Goal: Obtain resource: Download file/media

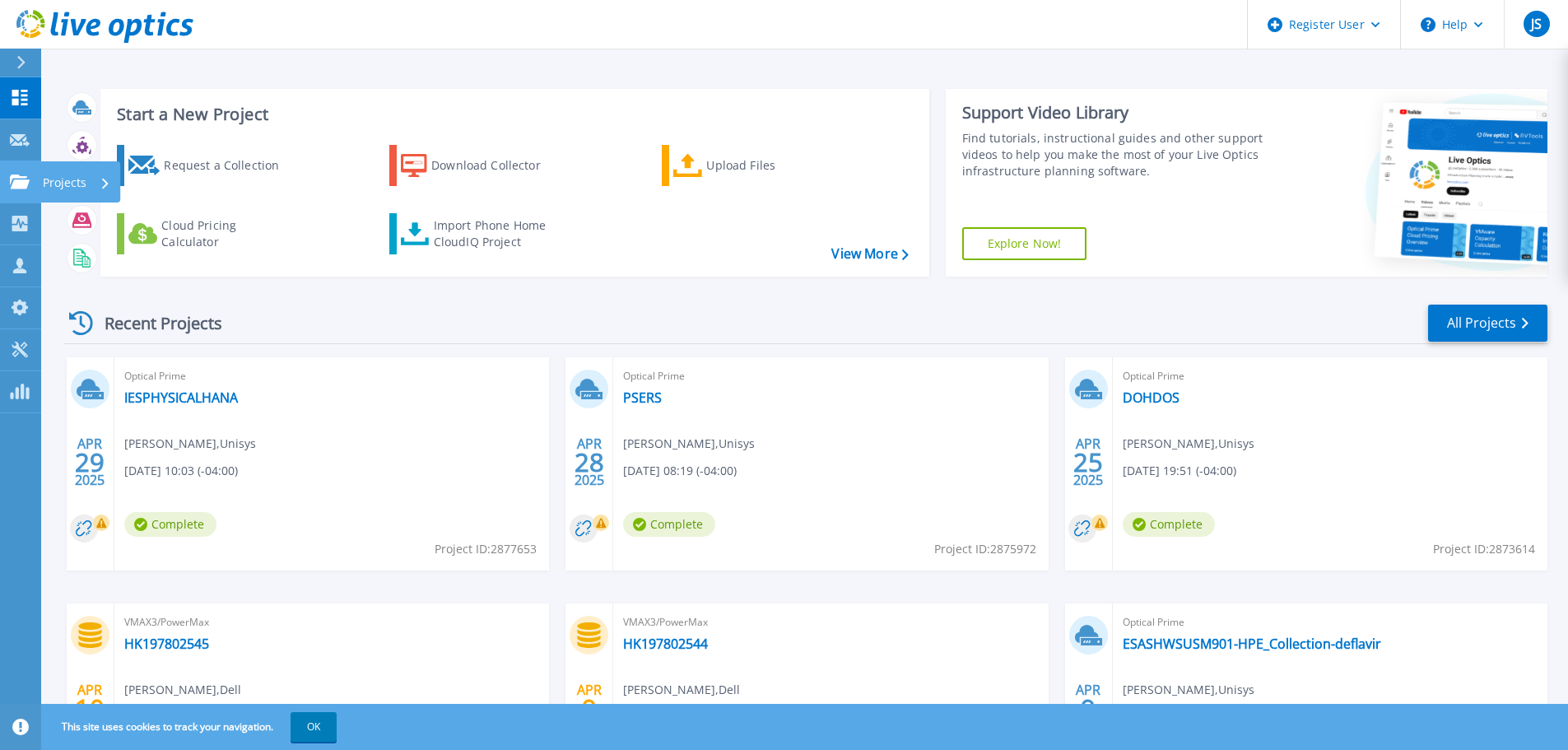
click at [103, 182] on icon at bounding box center [105, 183] width 6 height 11
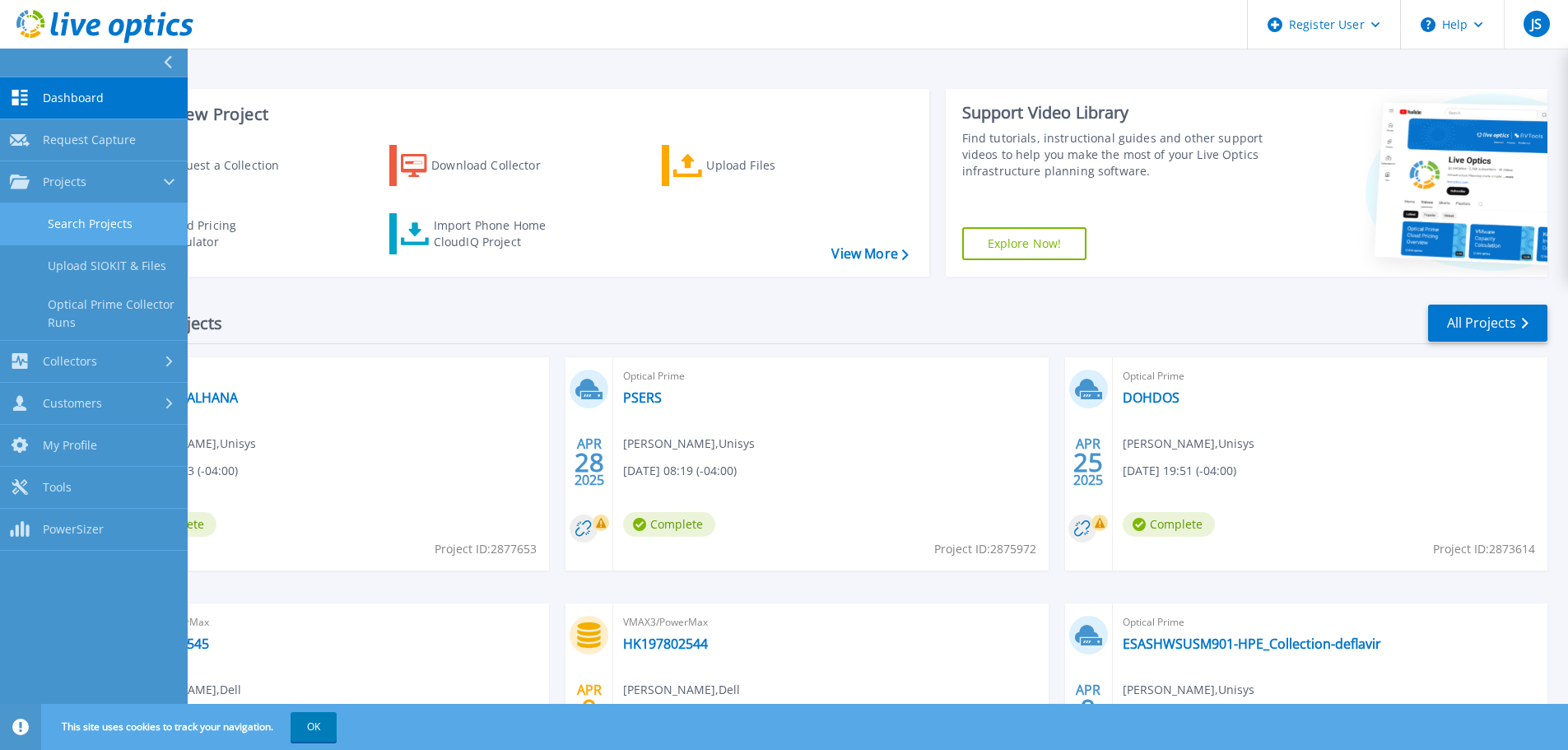
click at [102, 224] on link "Search Projects" at bounding box center [93, 224] width 188 height 42
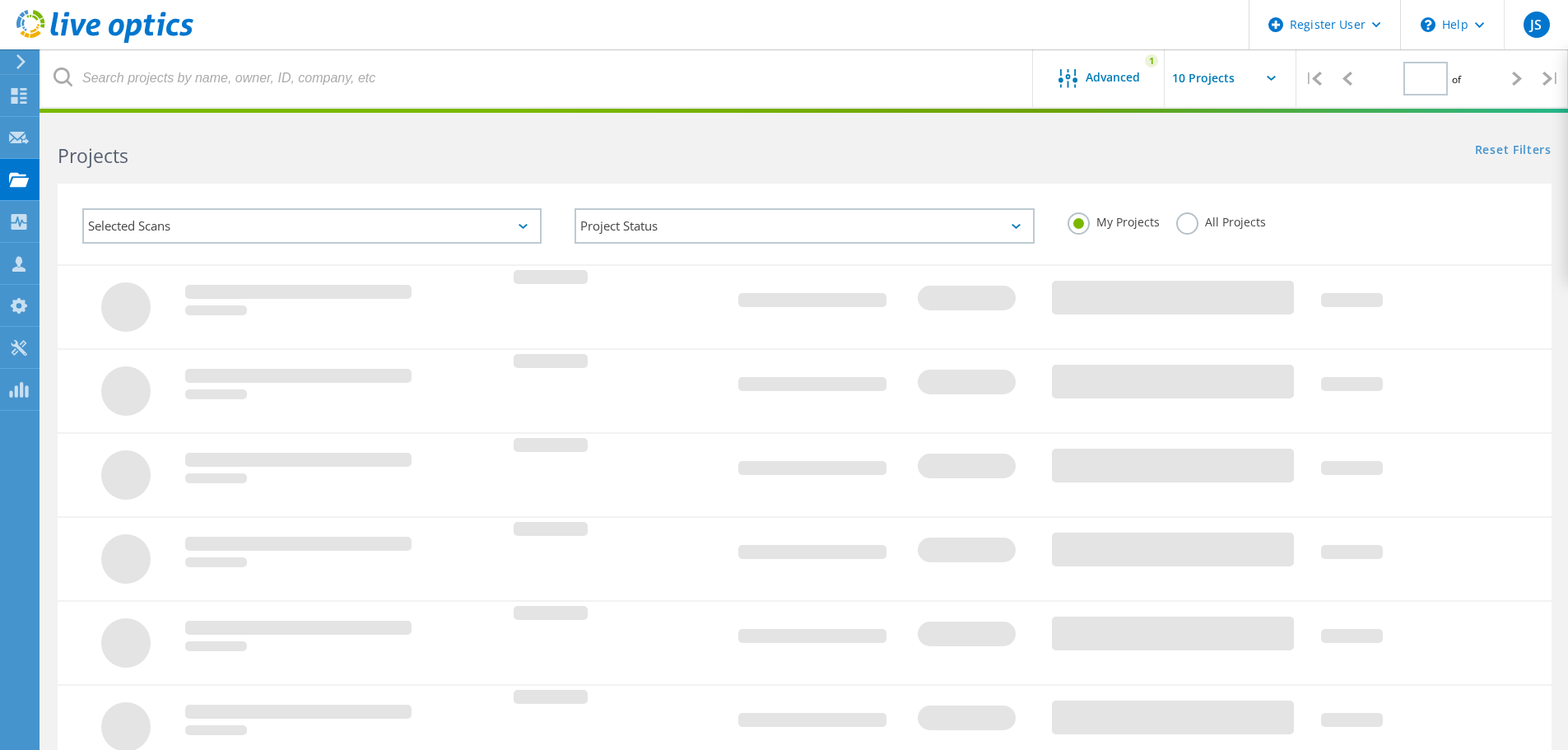
type input "1"
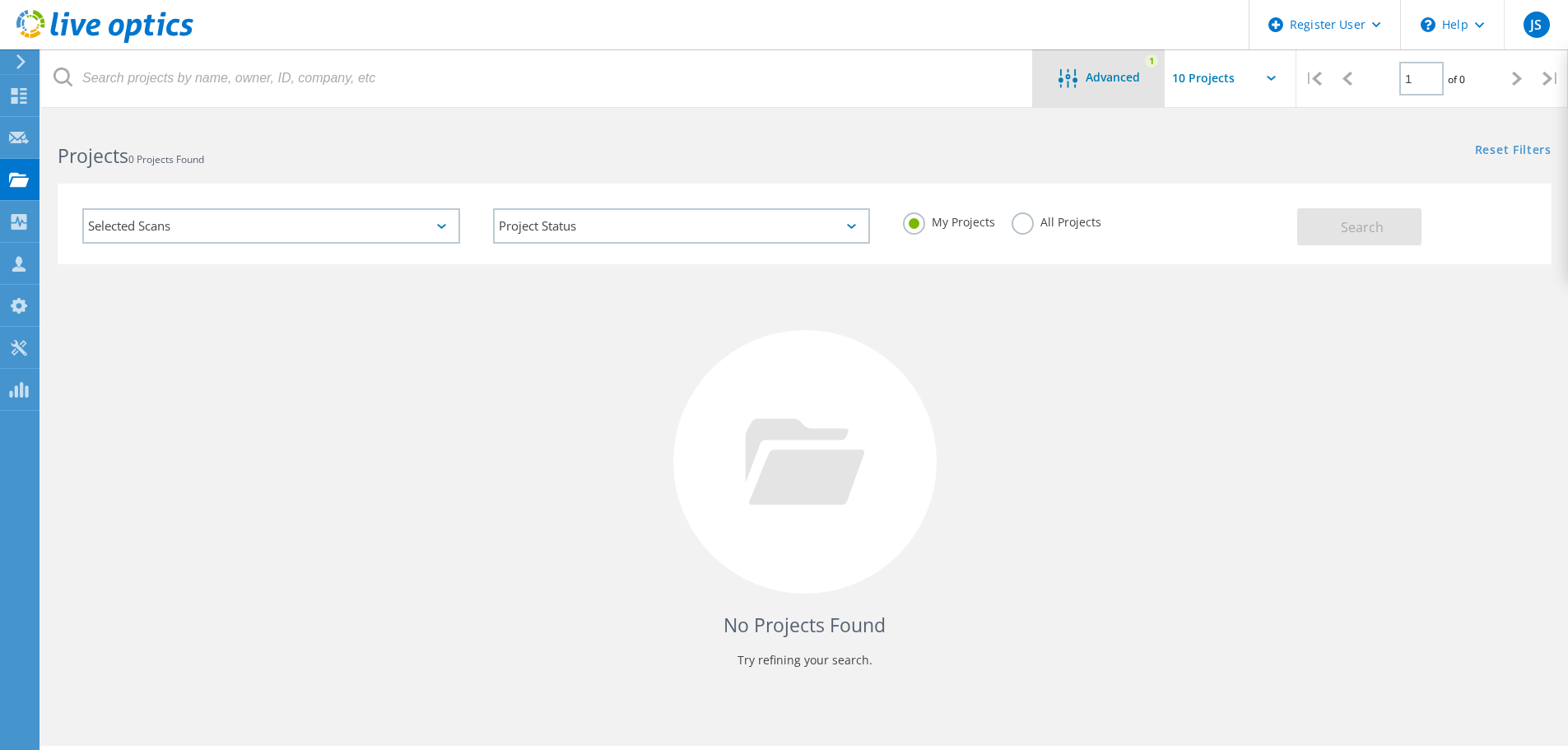
click at [1125, 77] on span "Advanced" at bounding box center [1112, 77] width 54 height 12
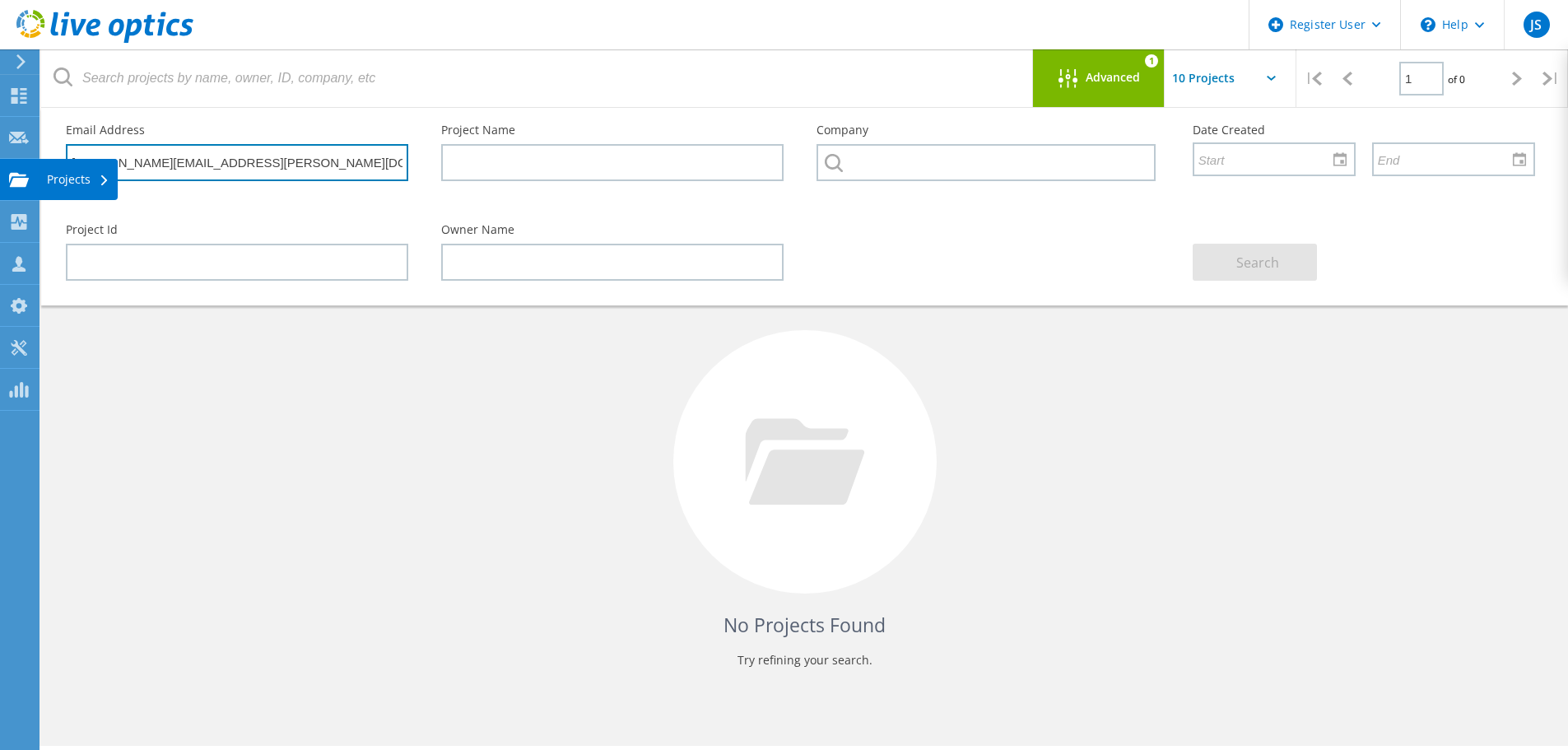
drag, startPoint x: 210, startPoint y: 162, endPoint x: 29, endPoint y: 168, distance: 181.1
click at [36, 164] on div "Register User \n Help Explore Helpful Articles Contact Support JS Dell User [PE…" at bounding box center [784, 457] width 1568 height 676
click at [268, 158] on input "[PERSON_NAME][EMAIL_ADDRESS][PERSON_NAME][DOMAIN_NAME]" at bounding box center [237, 163] width 342 height 37
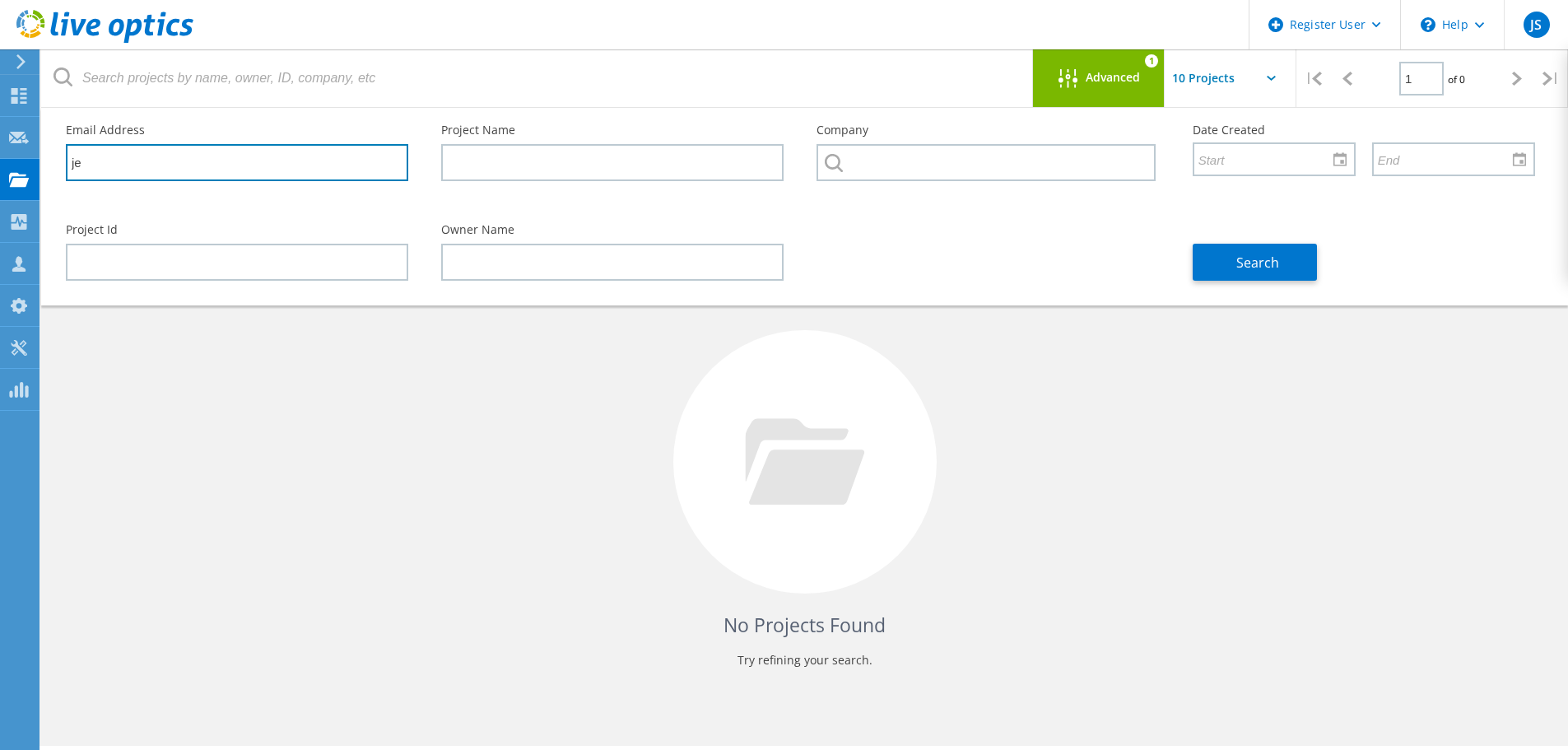
type input "j"
type input "[PERSON_NAME][EMAIL_ADDRESS][PERSON_NAME][DOMAIN_NAME]"
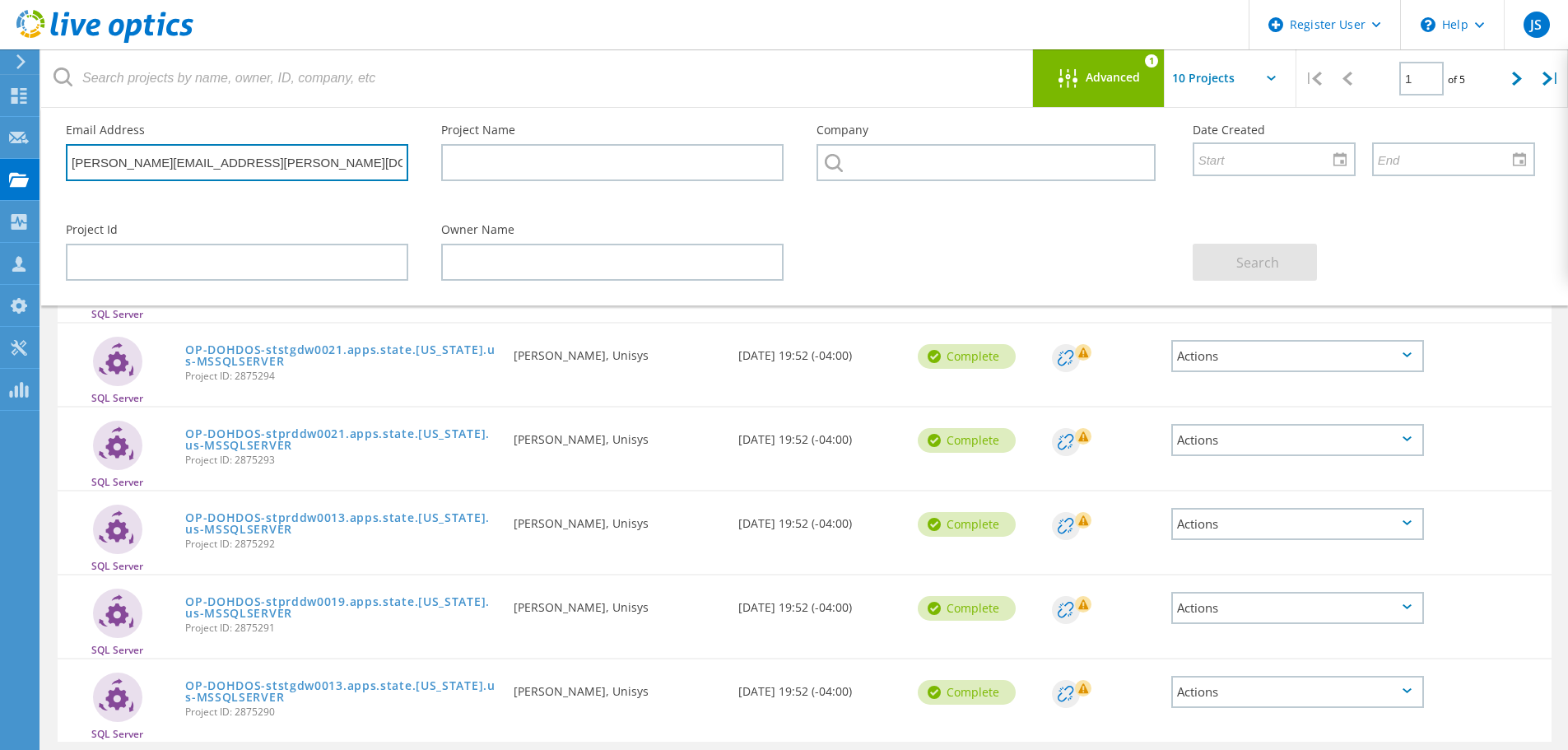
scroll to position [458, 0]
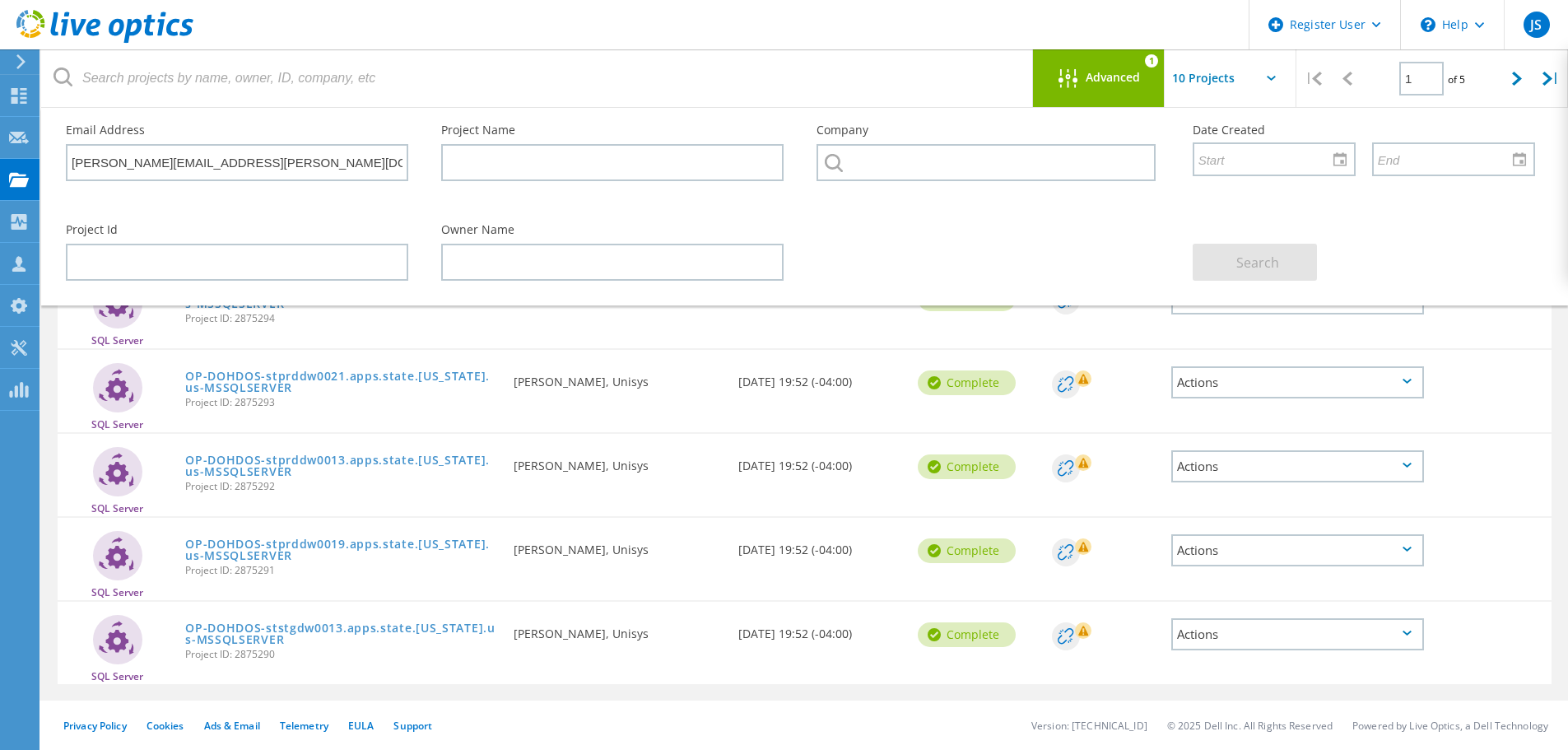
click at [1271, 79] on icon at bounding box center [1271, 78] width 9 height 5
click at [1270, 82] on input "text" at bounding box center [1247, 77] width 165 height 58
click at [1247, 206] on div "Show 40 Projects" at bounding box center [1247, 203] width 163 height 28
type input "Show 40 Projects"
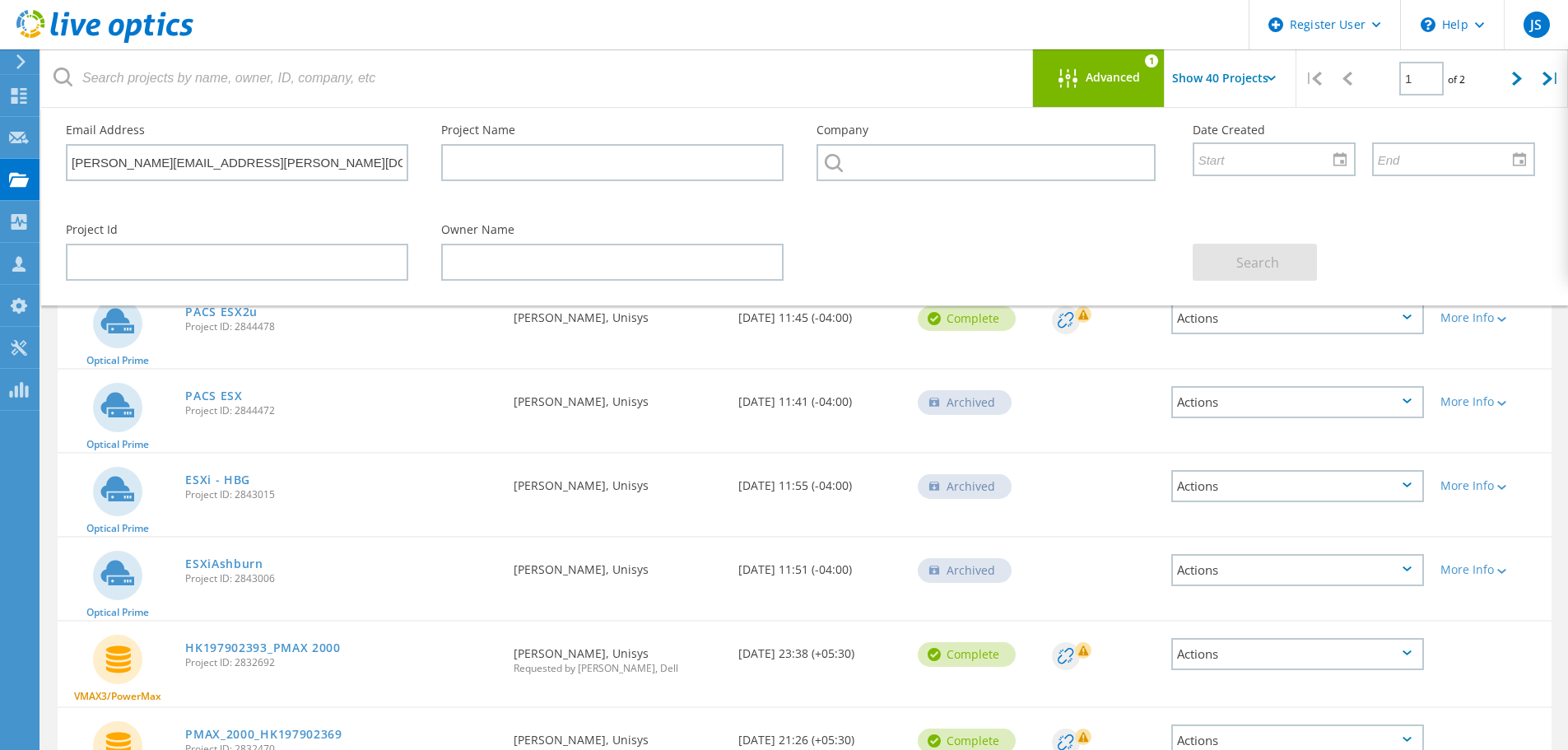
scroll to position [1830, 0]
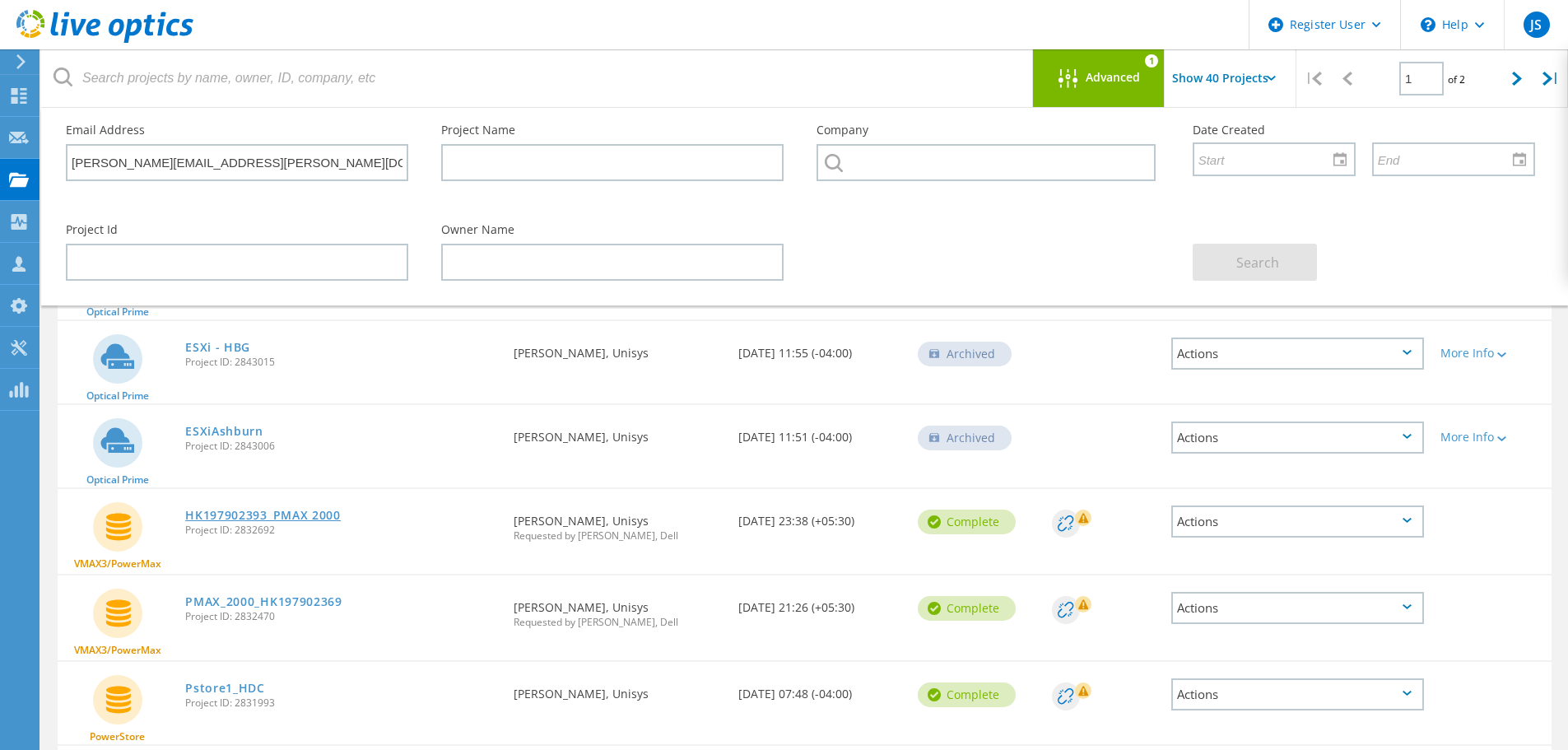
click at [299, 514] on link "HK197902393_PMAX 2000" at bounding box center [263, 515] width 156 height 12
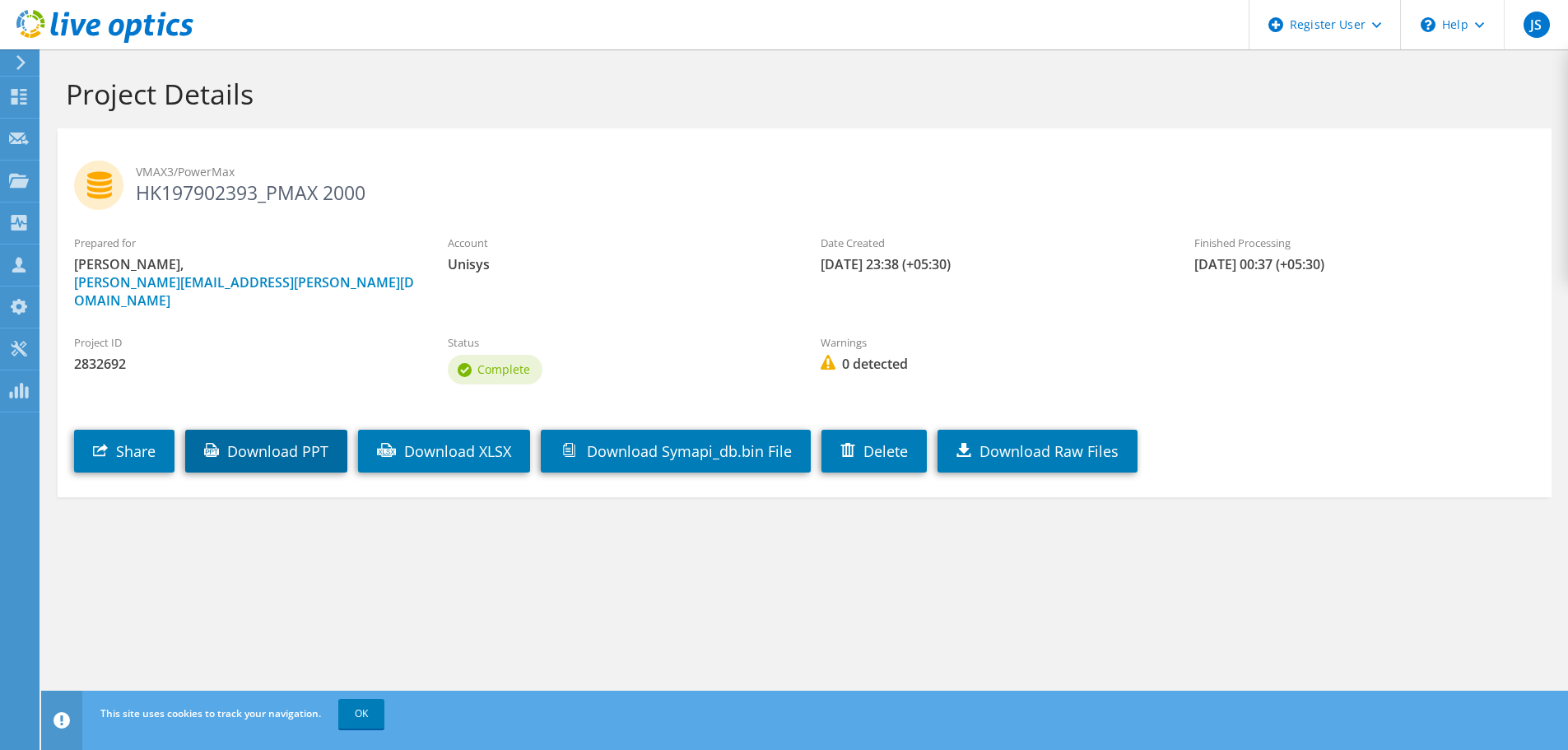
click at [283, 429] on link "Download PPT" at bounding box center [266, 451] width 162 height 43
click at [477, 429] on link "Download XLSX" at bounding box center [443, 451] width 172 height 43
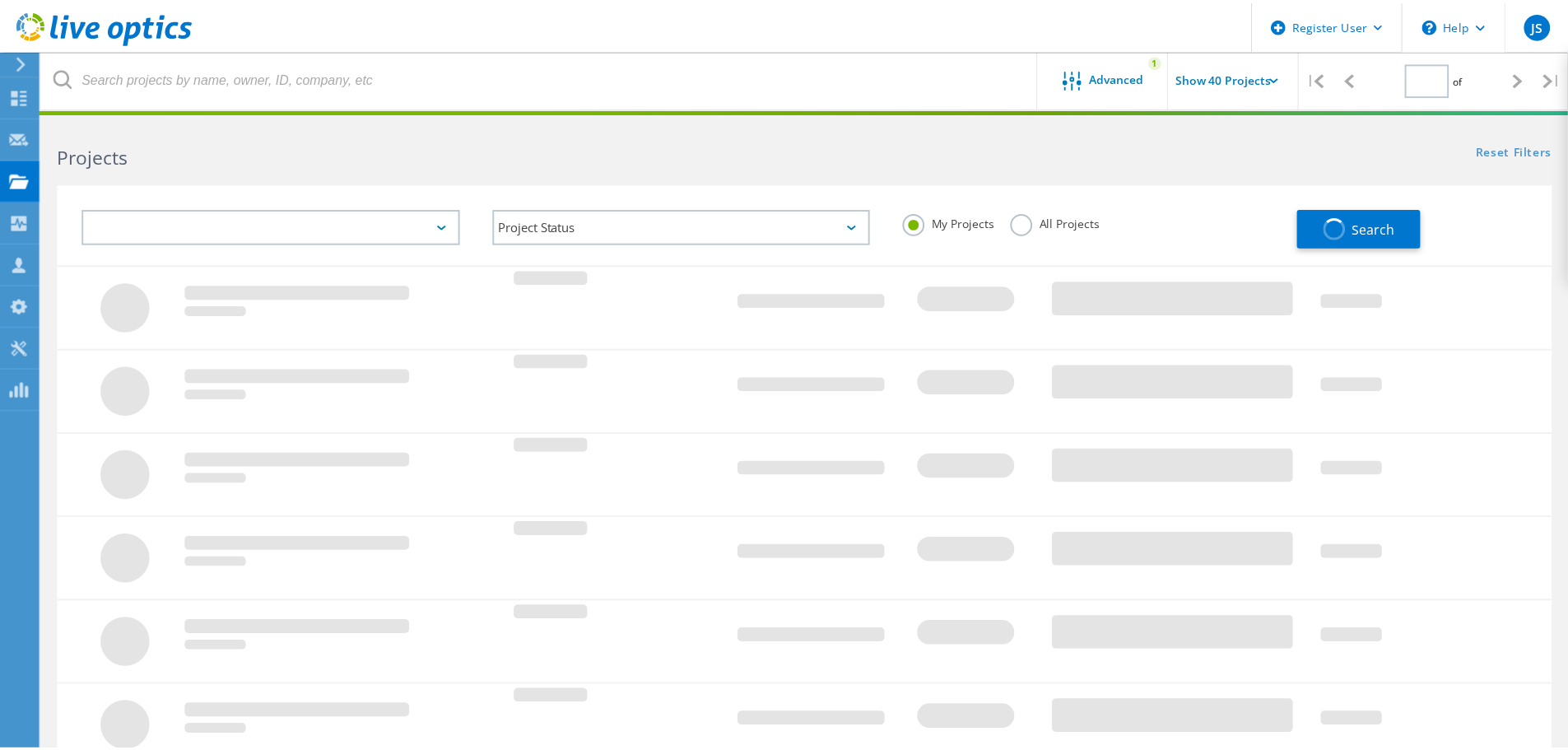
scroll to position [420, 0]
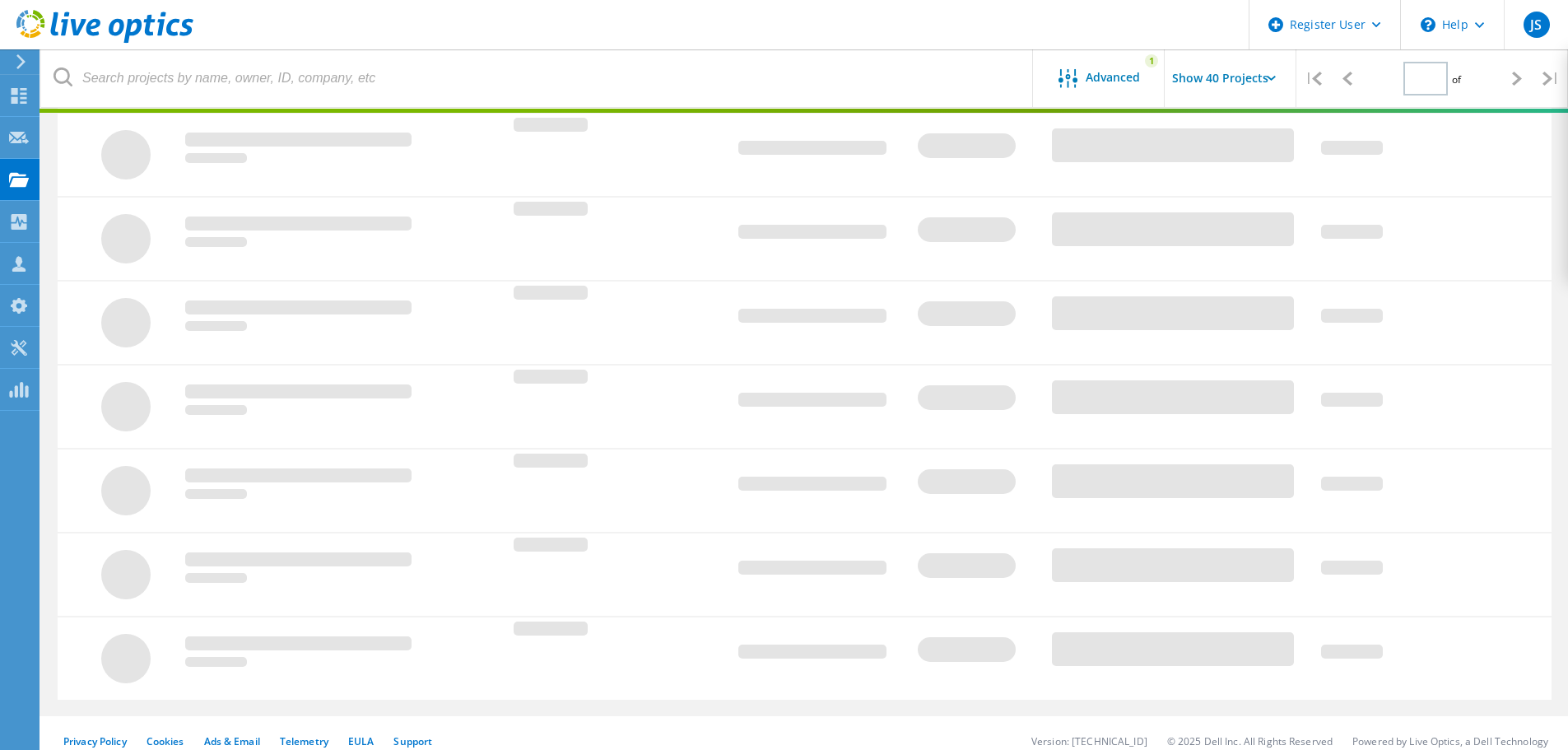
type input "1"
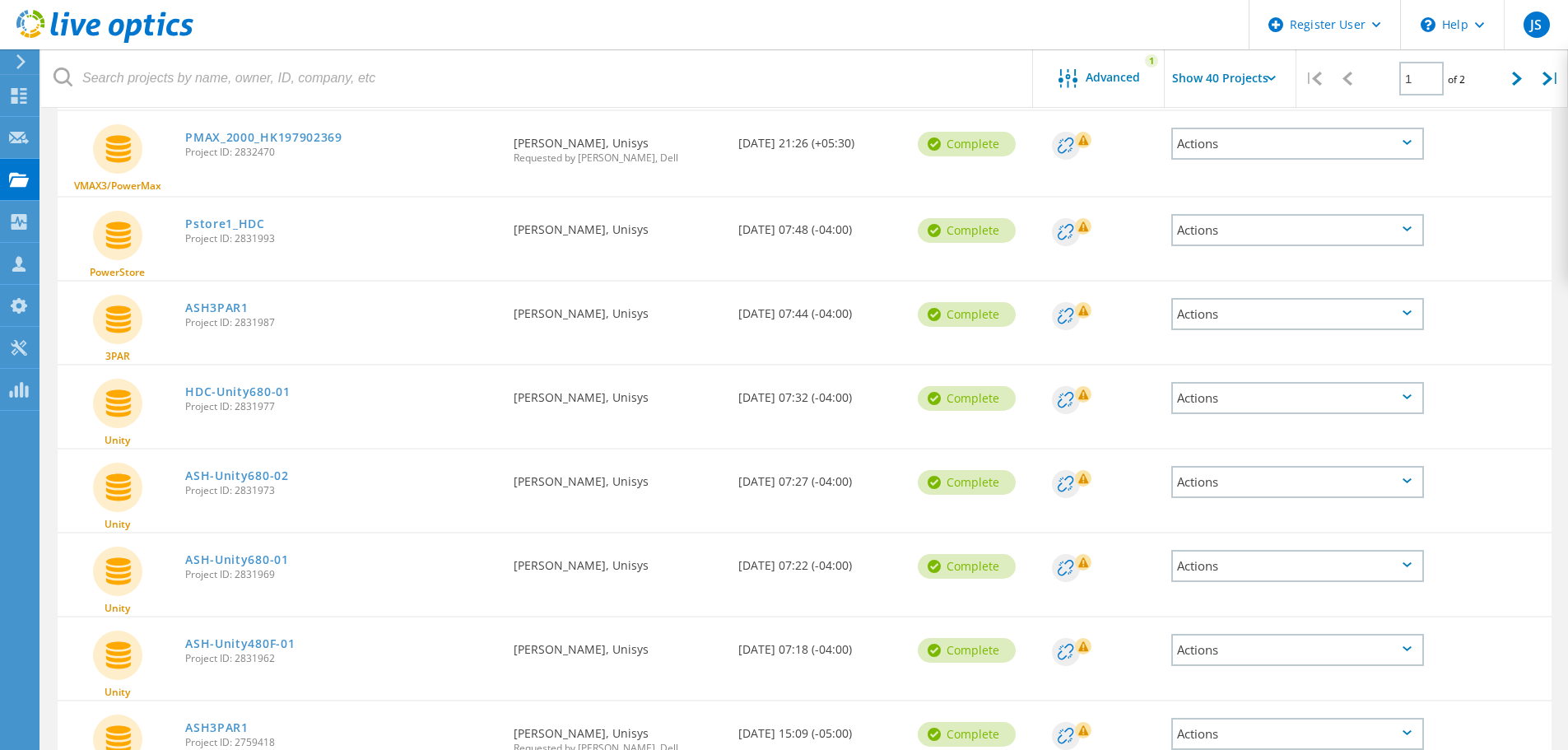
scroll to position [2067, 0]
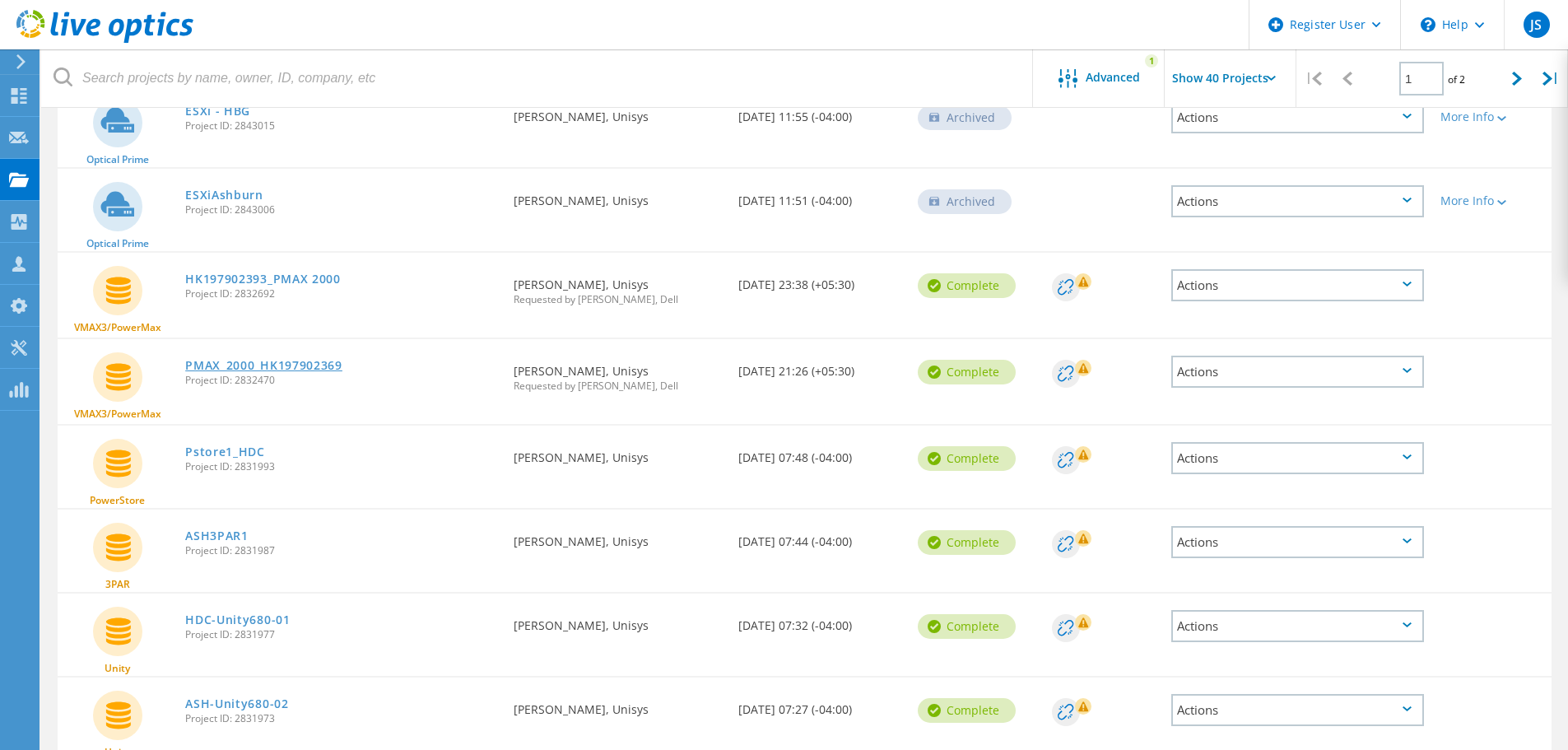
click at [299, 363] on link "PMAX_2000_HK197902369" at bounding box center [264, 365] width 158 height 12
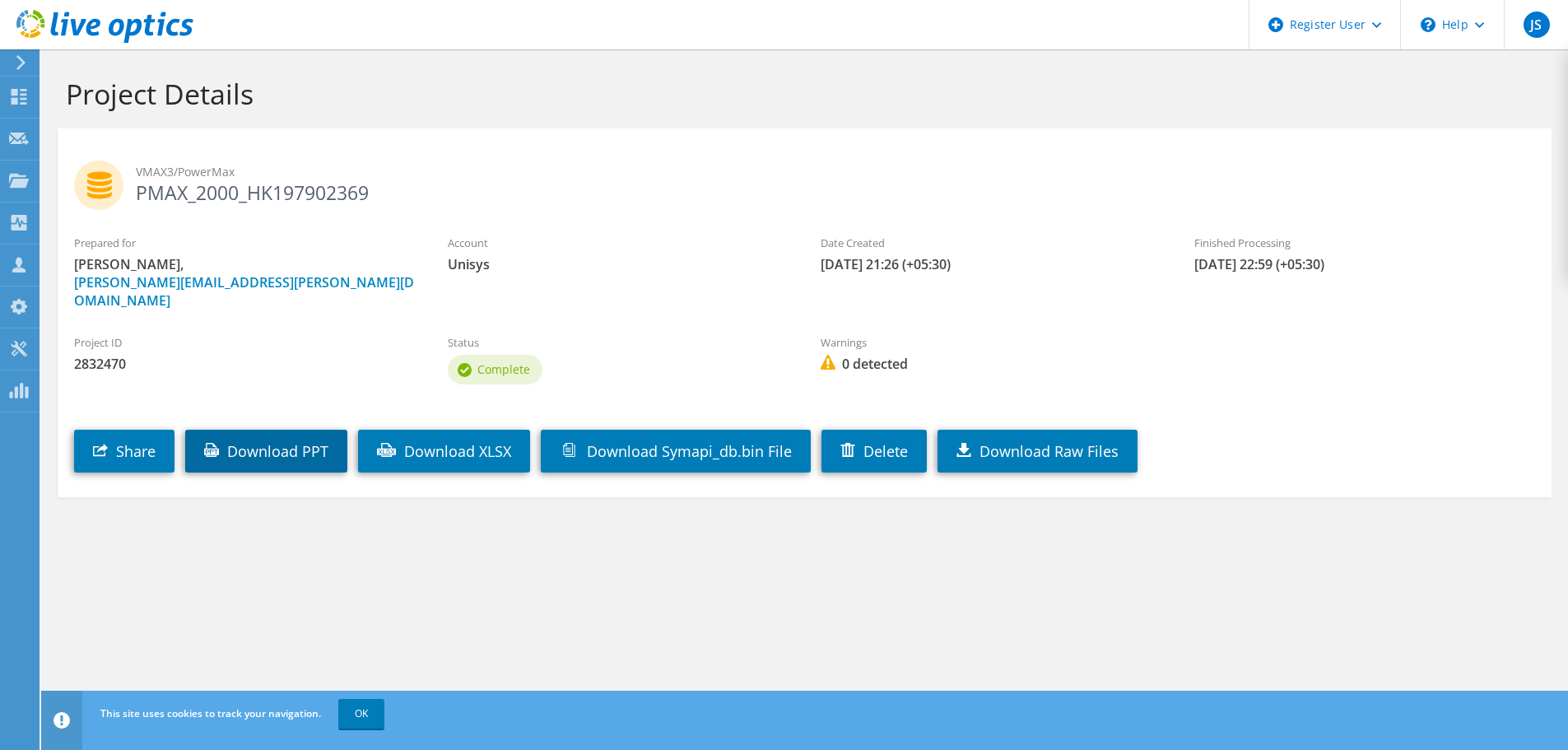
click at [313, 429] on link "Download PPT" at bounding box center [266, 451] width 162 height 43
click at [472, 431] on link "Download XLSX" at bounding box center [443, 451] width 172 height 43
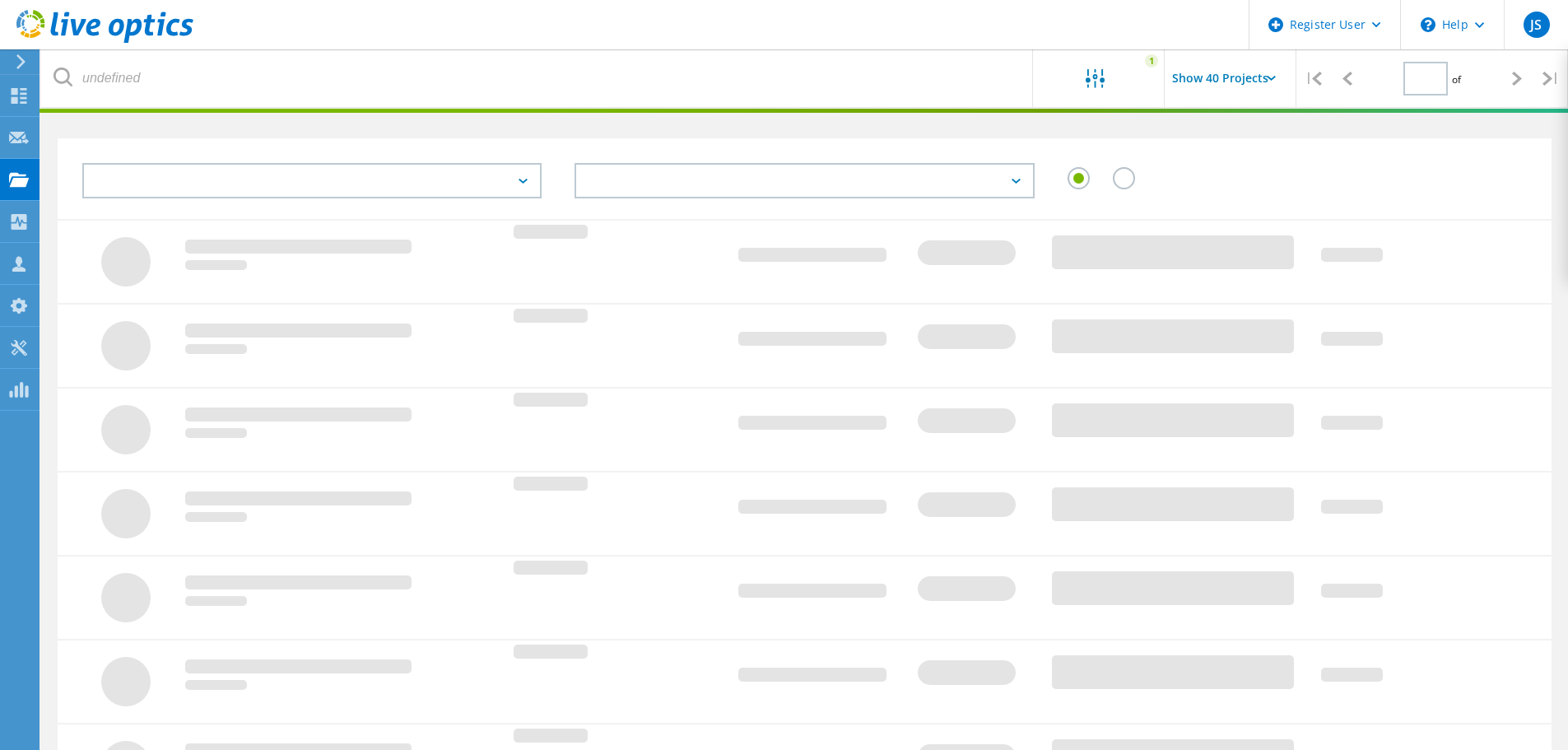
scroll to position [45, 0]
type input "1"
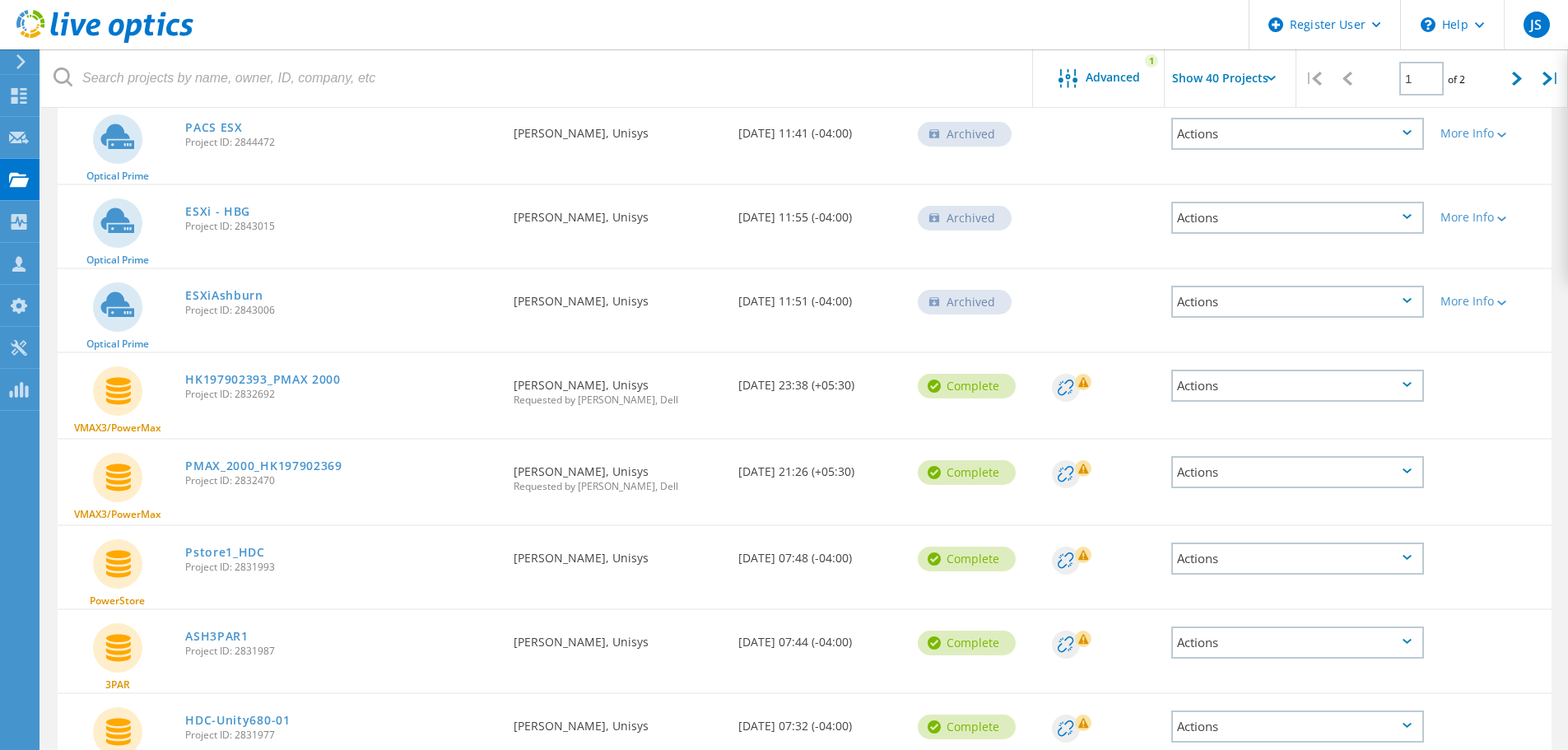
scroll to position [2241, 0]
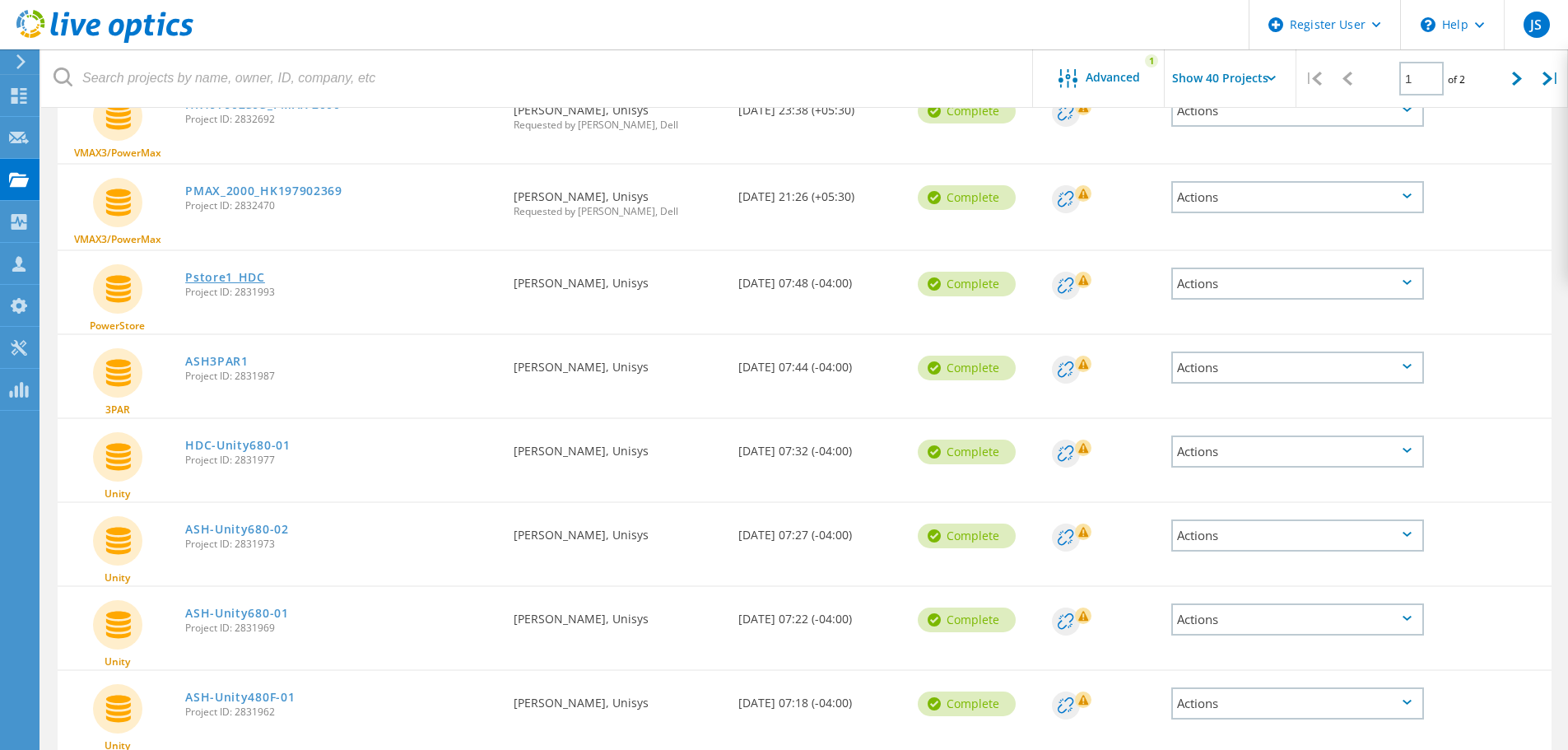
click at [223, 276] on link "Pstore1_HDC" at bounding box center [225, 277] width 80 height 12
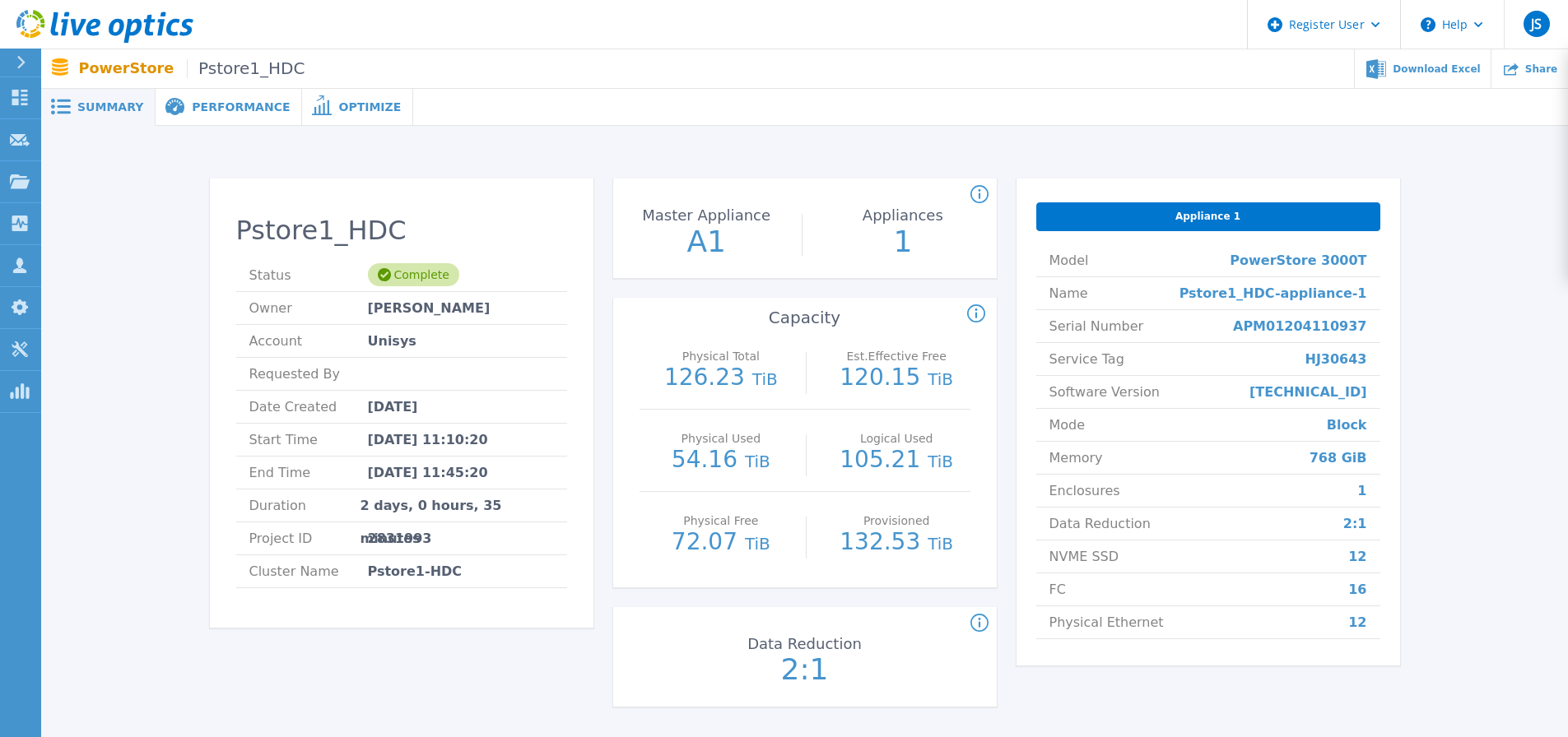
click at [212, 108] on span "Performance" at bounding box center [240, 107] width 98 height 12
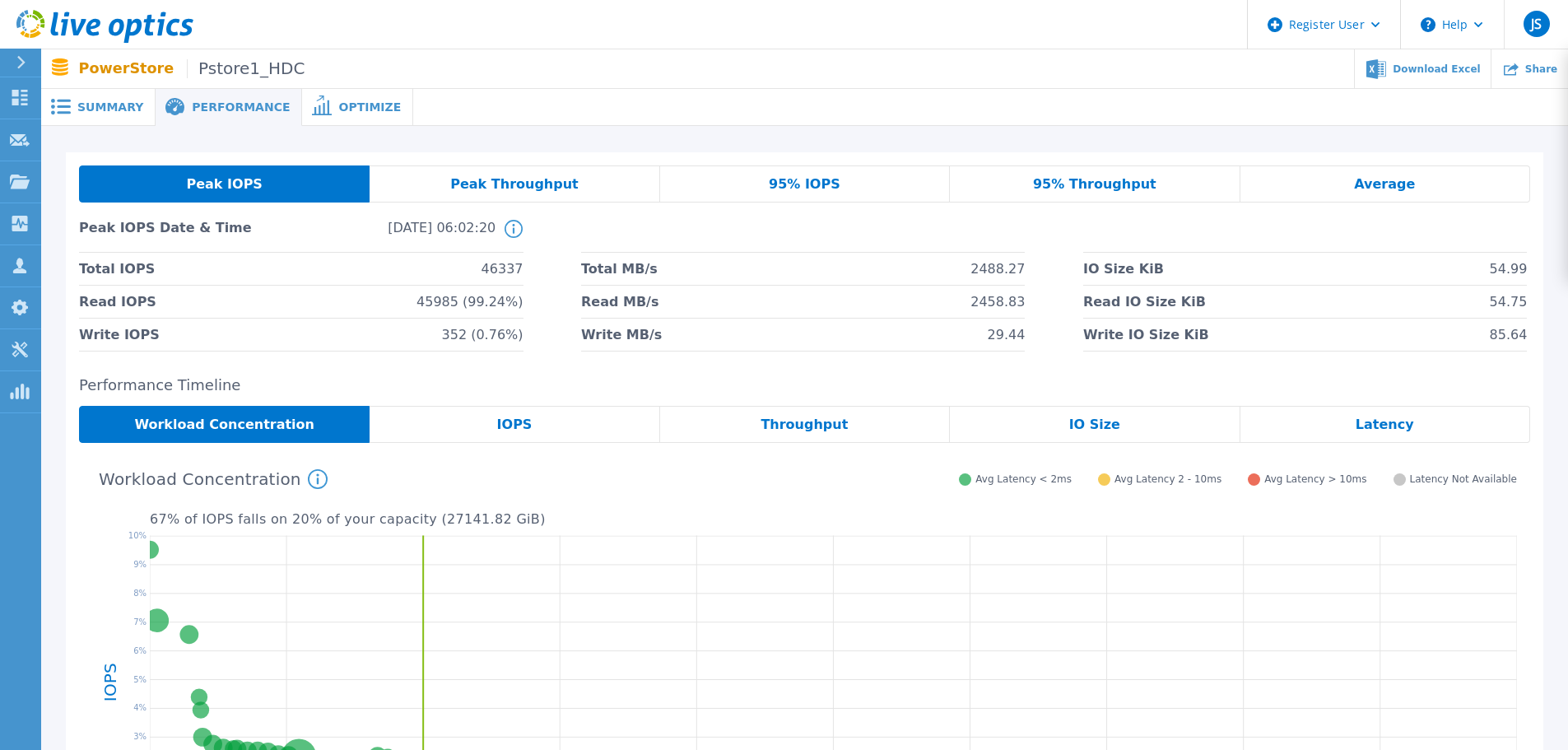
click at [338, 110] on span "Optimize" at bounding box center [370, 107] width 62 height 12
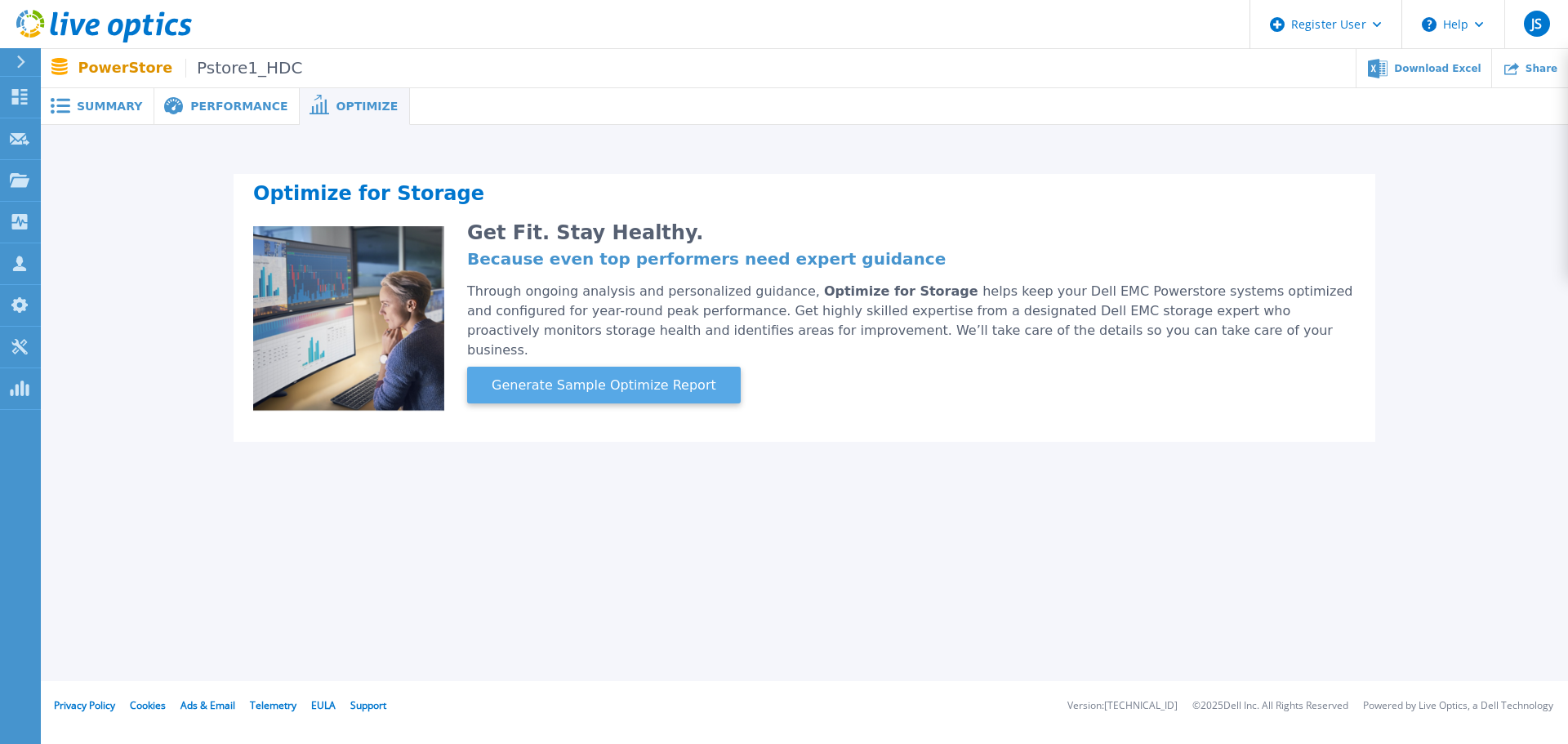
click at [560, 376] on span "Generate Sample Optimize Report" at bounding box center [603, 385] width 238 height 19
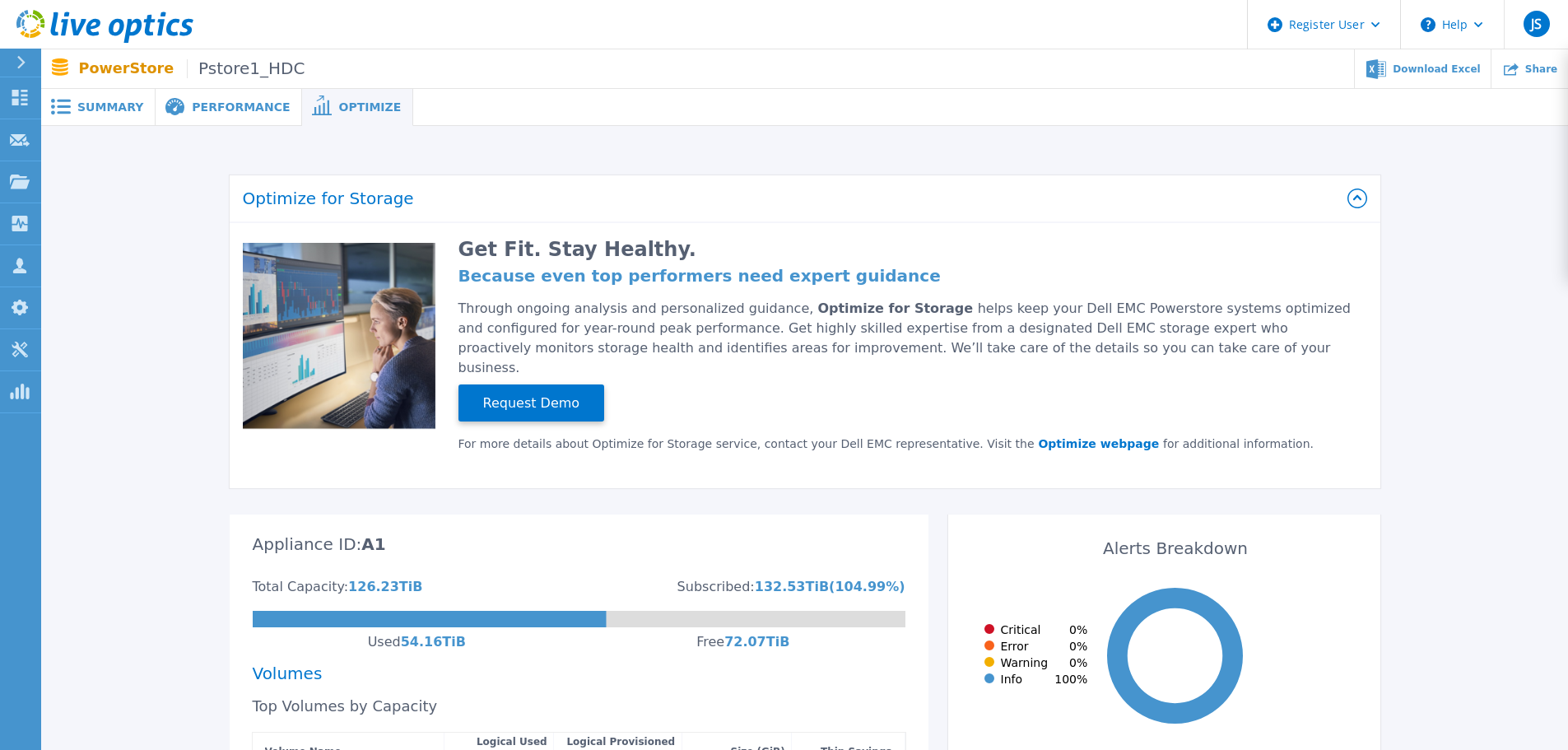
click at [220, 103] on span "Performance" at bounding box center [240, 107] width 98 height 12
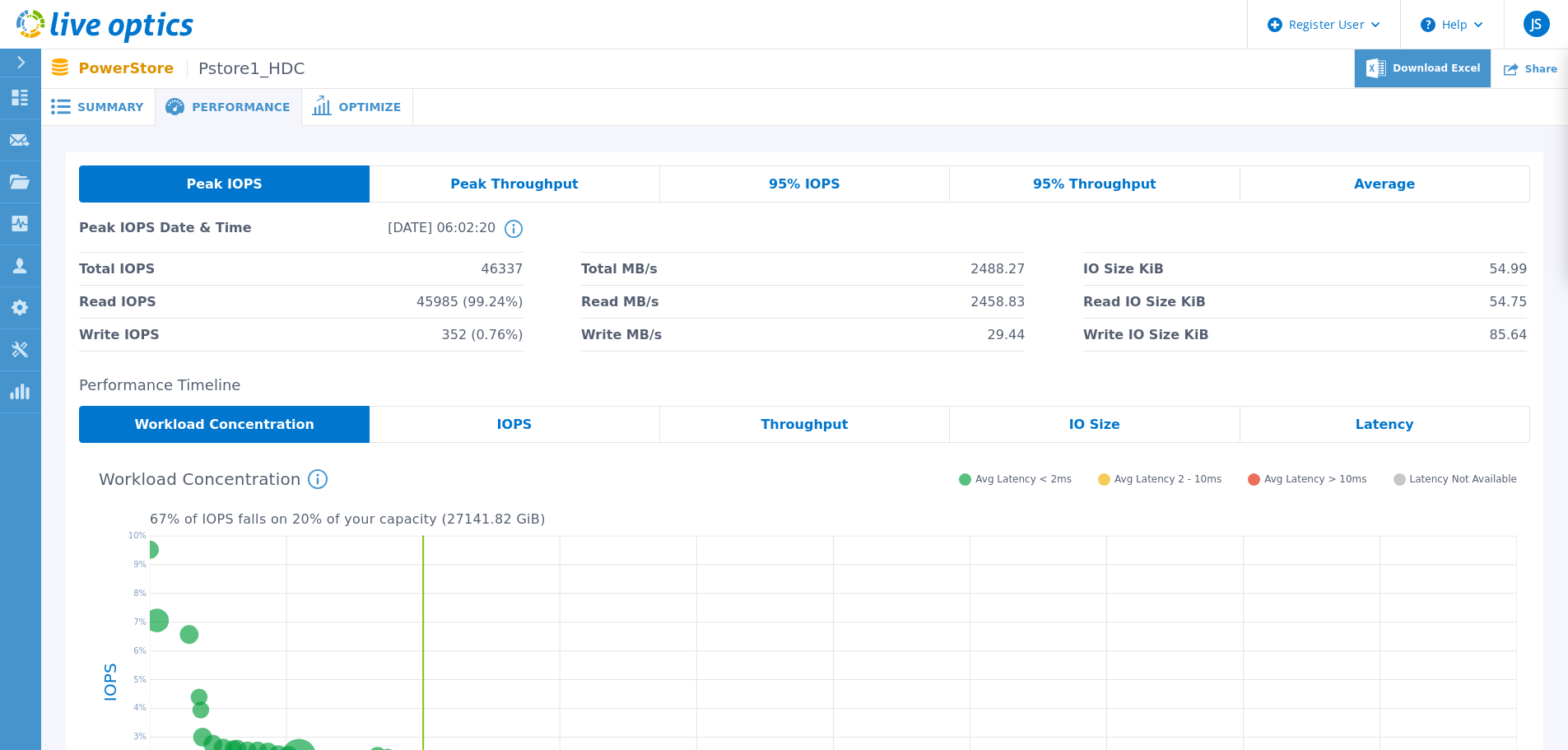
click at [1435, 69] on span "Download Excel" at bounding box center [1436, 68] width 87 height 10
click at [103, 106] on span "Summary" at bounding box center [110, 107] width 66 height 12
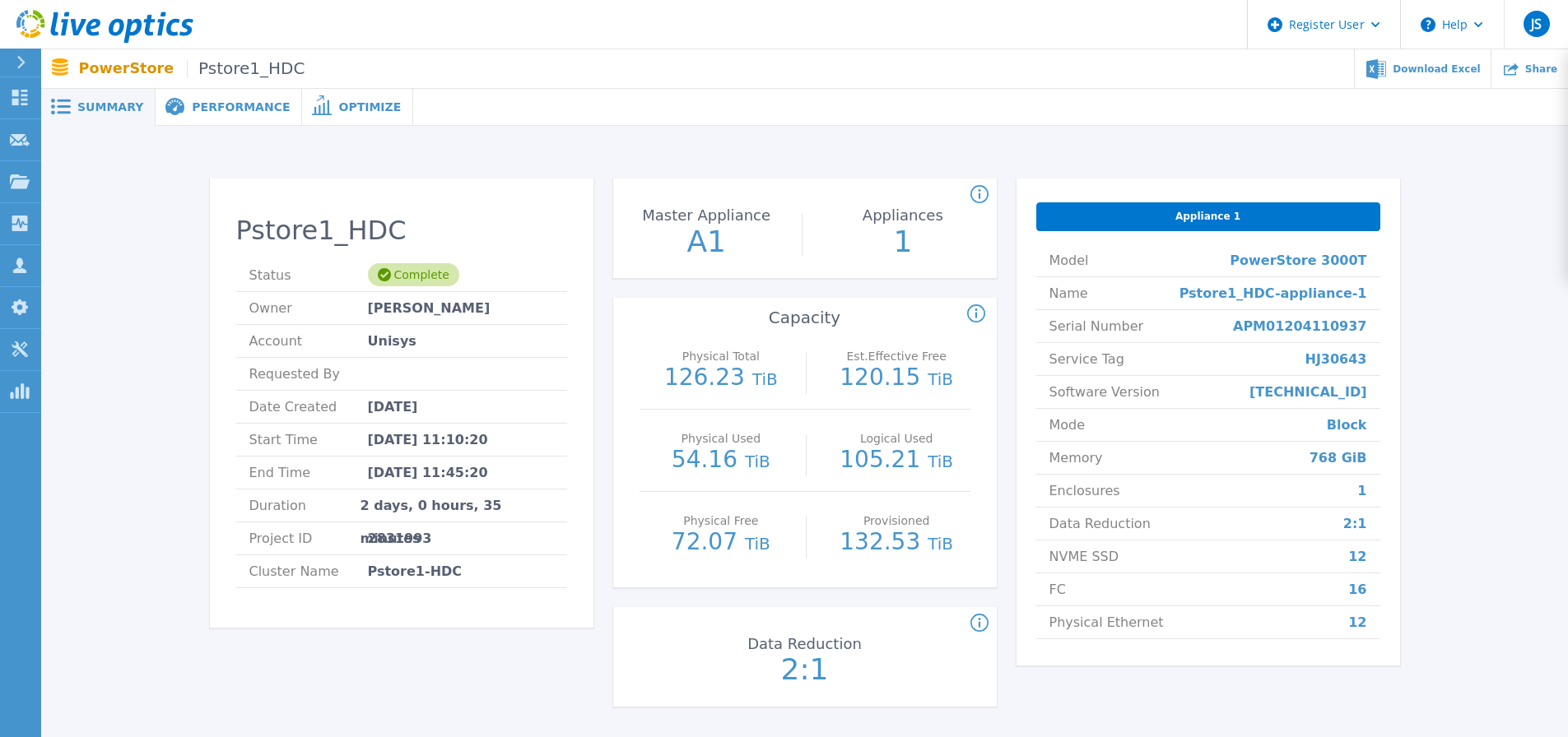
click at [228, 109] on span "Performance" at bounding box center [240, 107] width 98 height 12
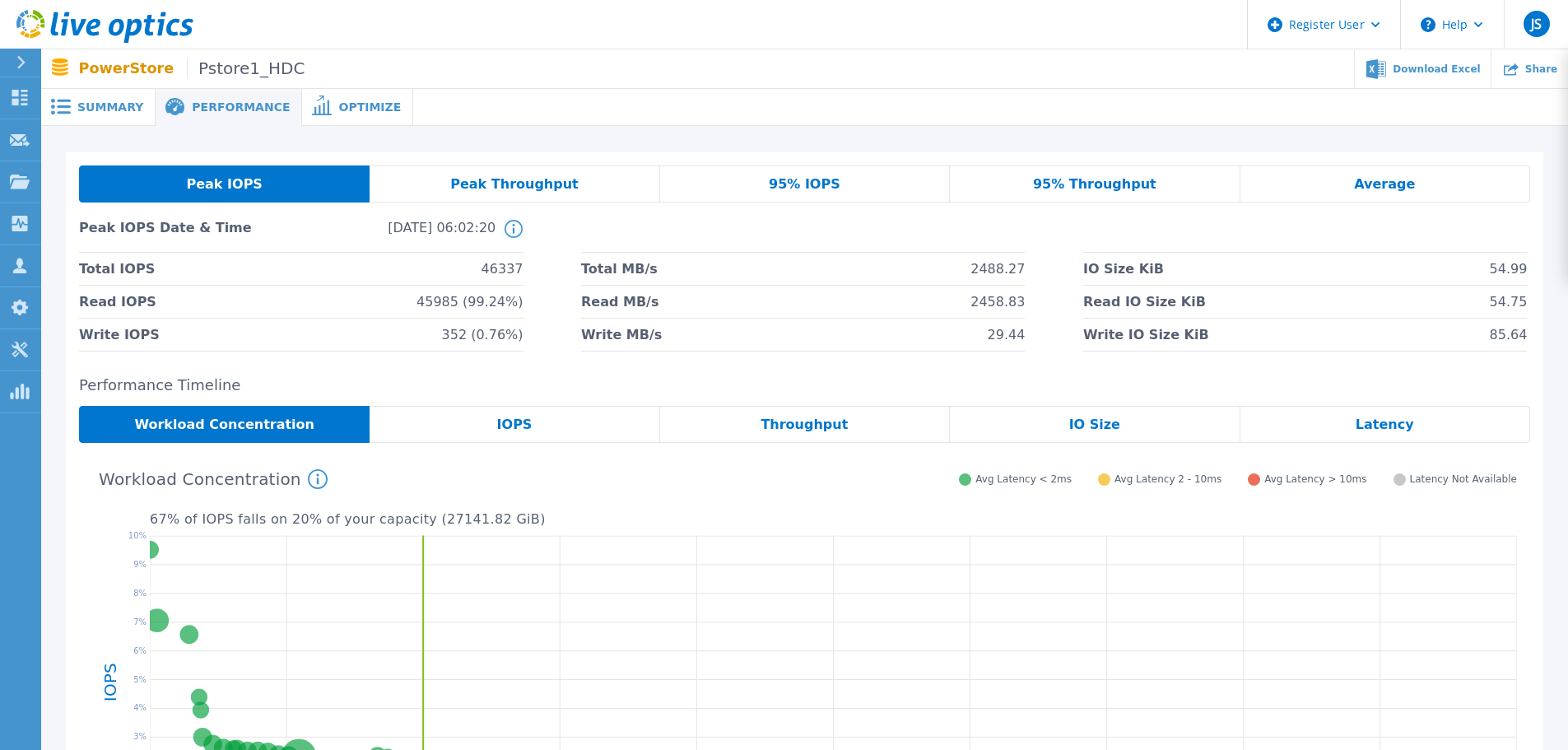
click at [819, 183] on span "95% IOPS" at bounding box center [804, 184] width 71 height 13
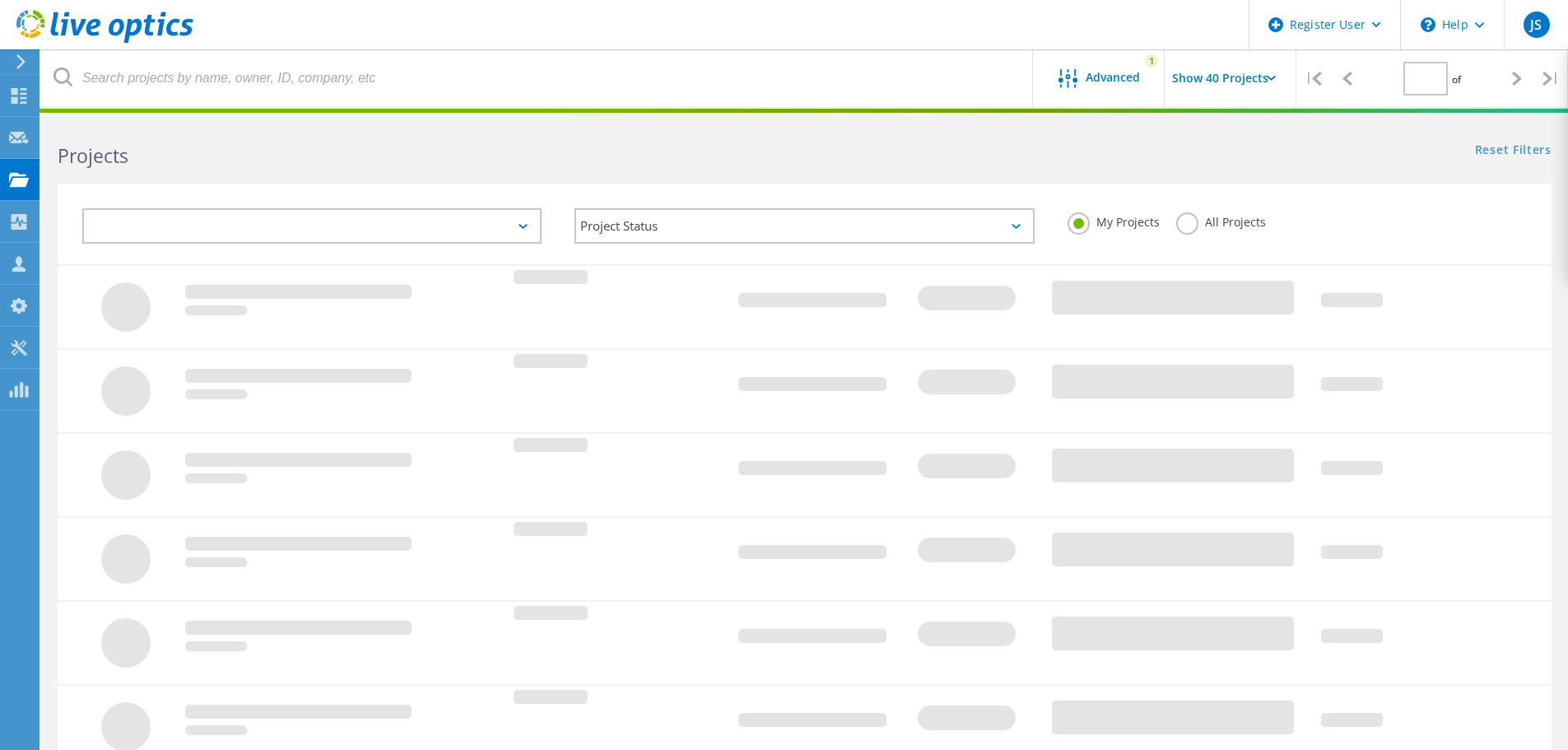
type input "1"
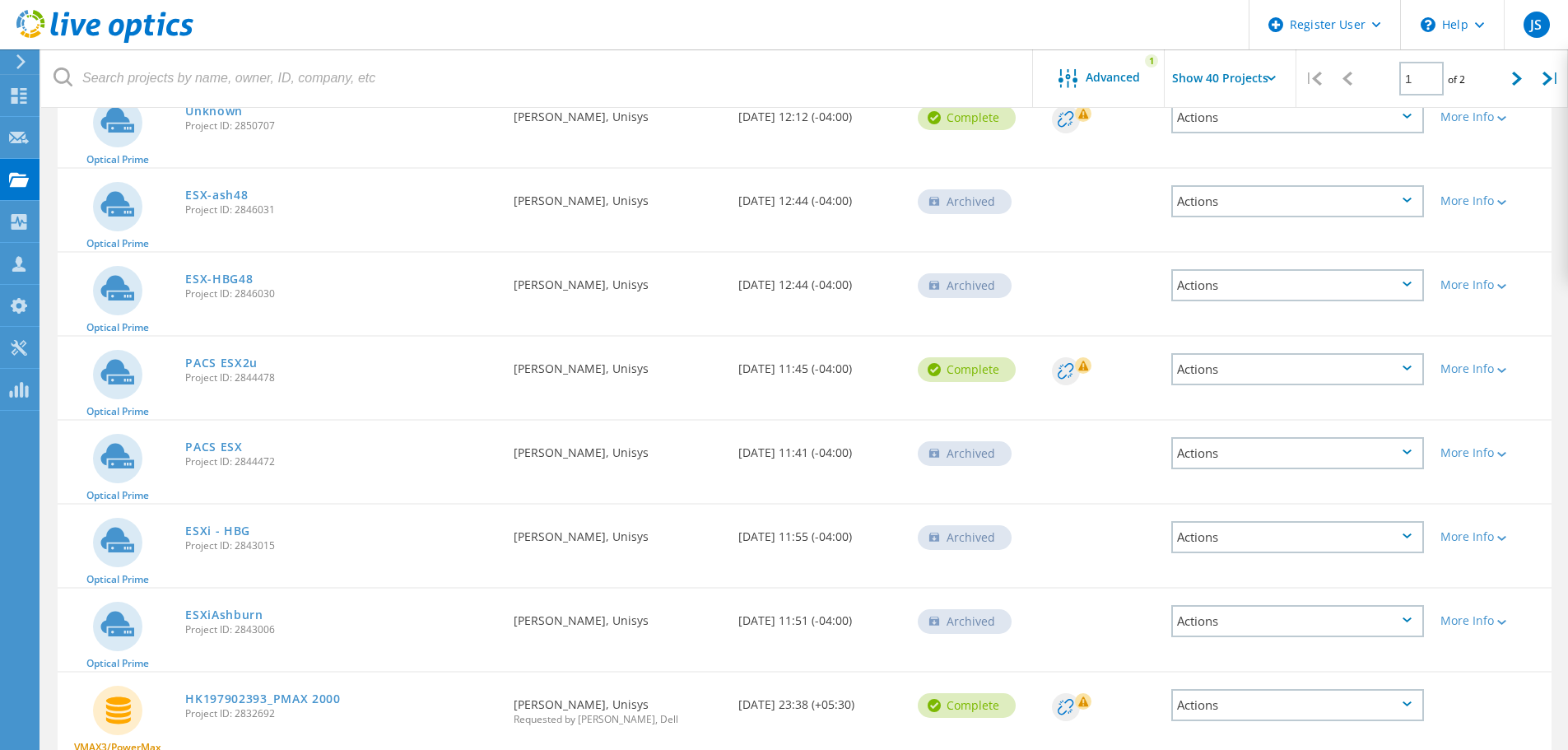
scroll to position [1920, 0]
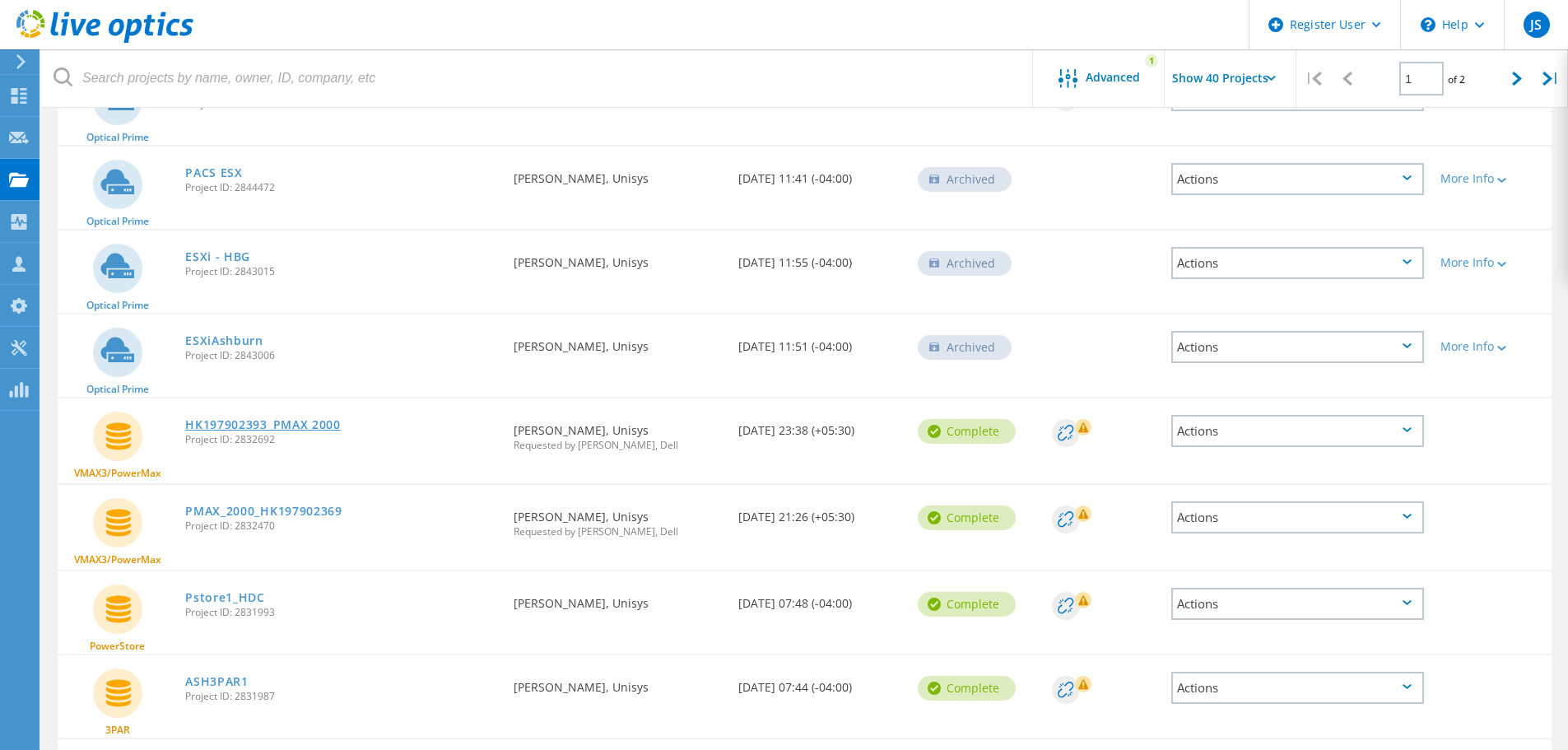
click at [226, 427] on link "HK197902393_PMAX 2000" at bounding box center [263, 424] width 156 height 12
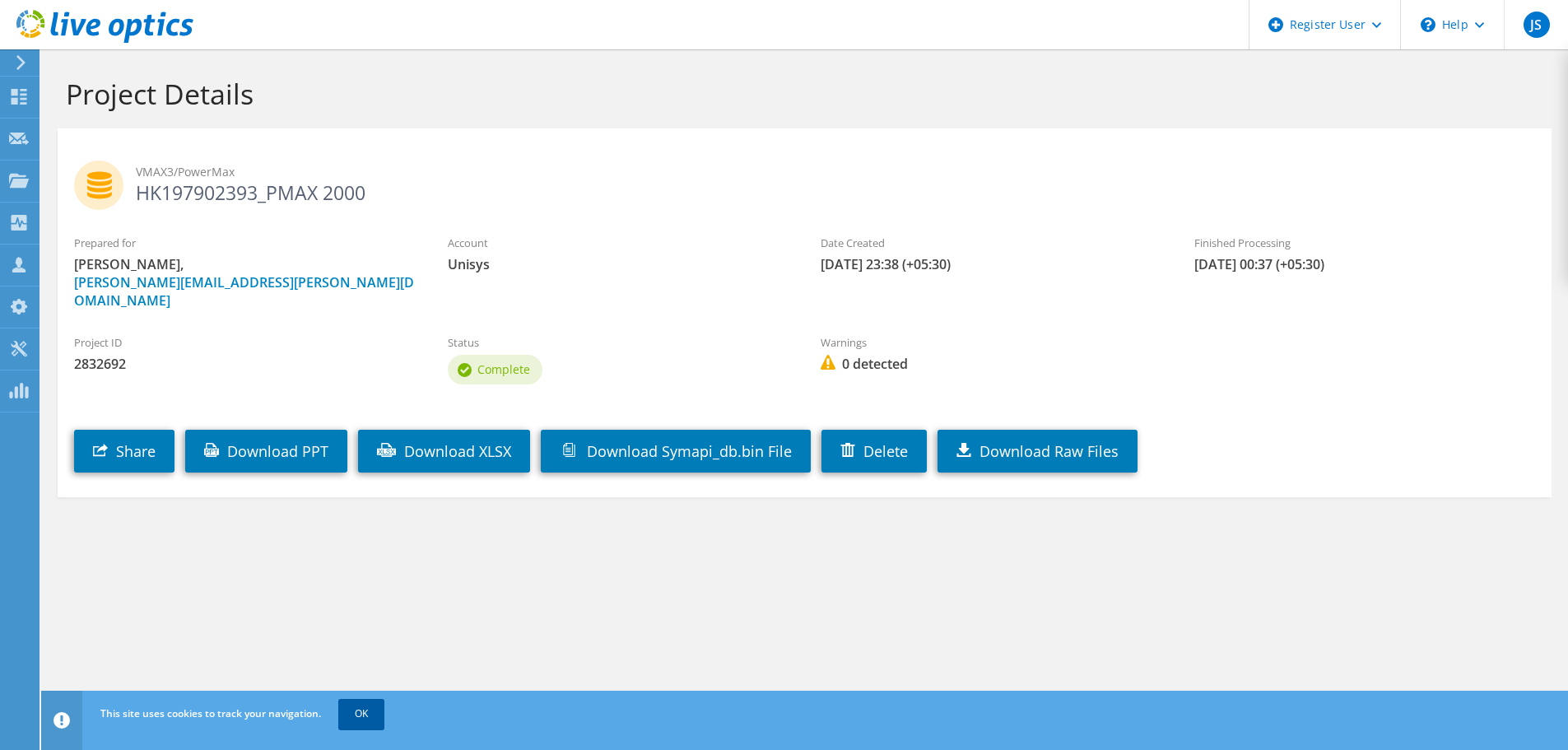
click at [367, 722] on link "OK" at bounding box center [362, 713] width 46 height 29
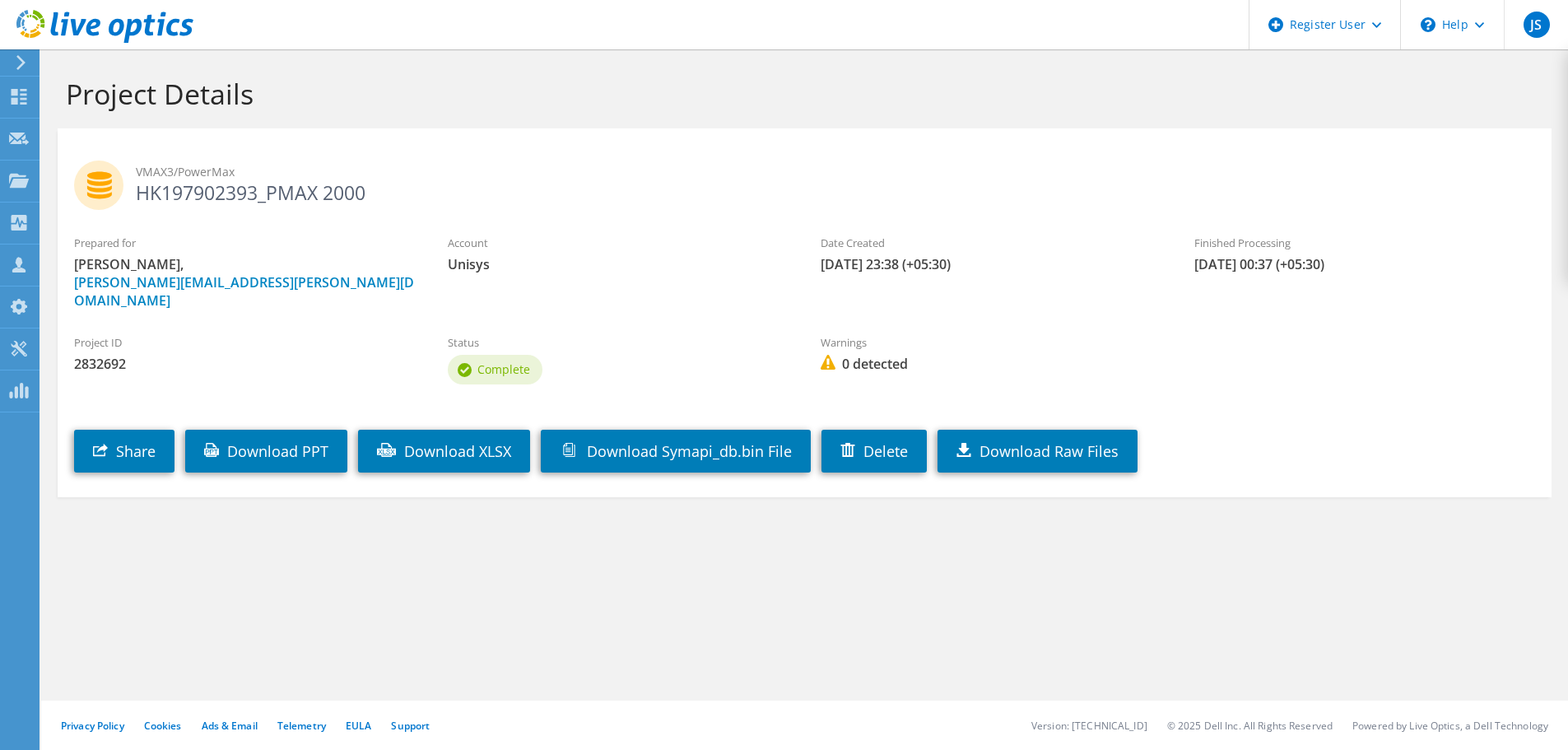
click at [20, 64] on icon at bounding box center [21, 62] width 12 height 15
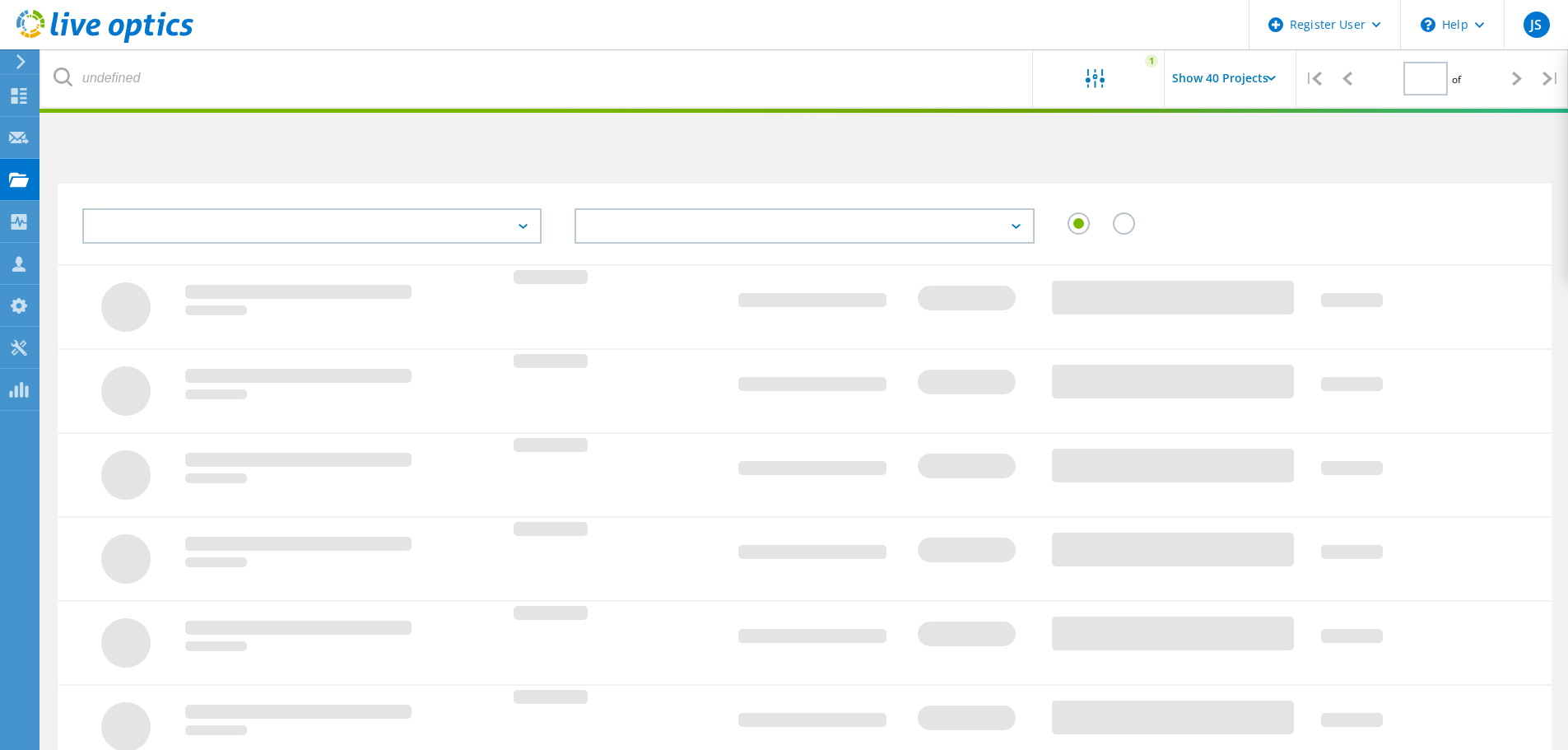
type input "1"
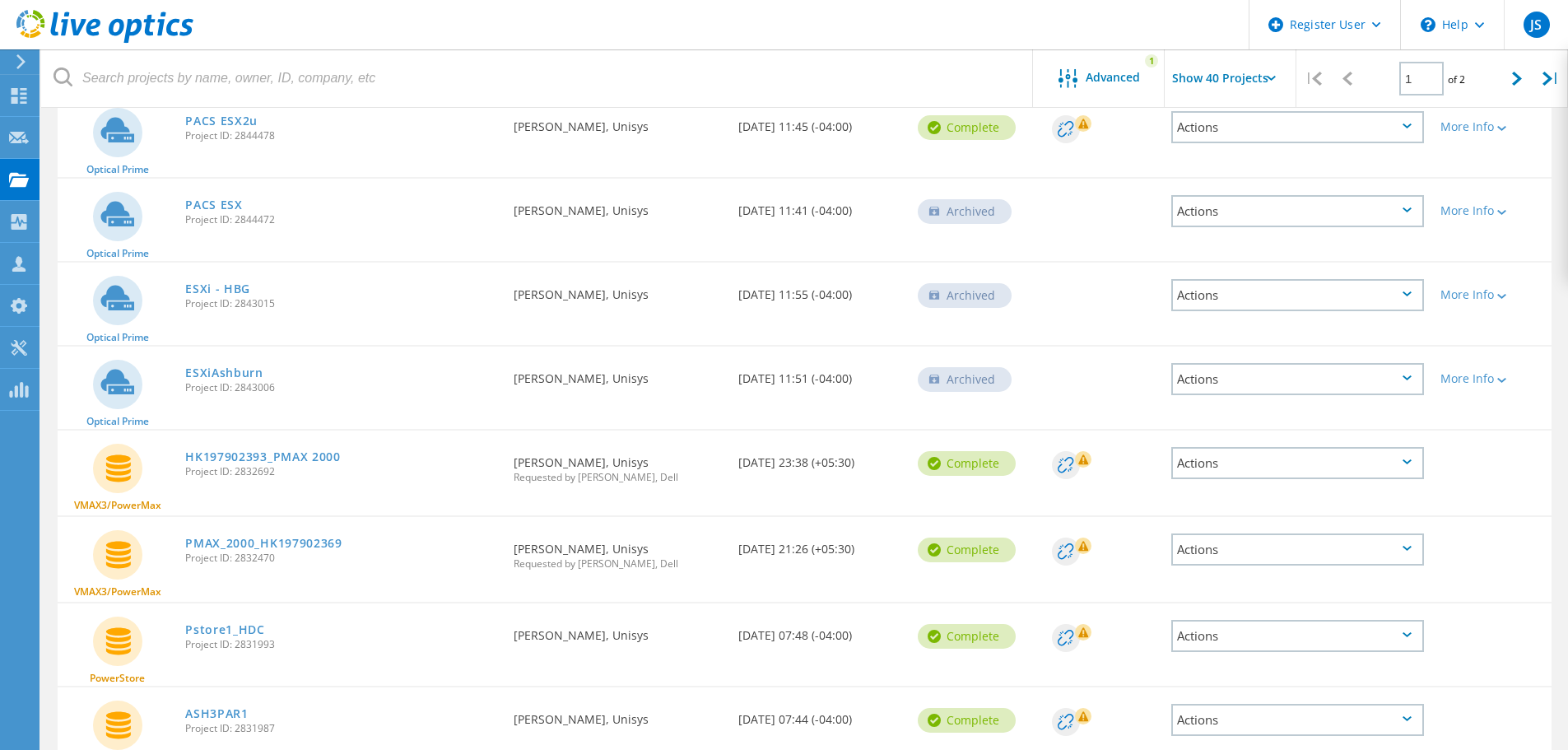
scroll to position [1920, 0]
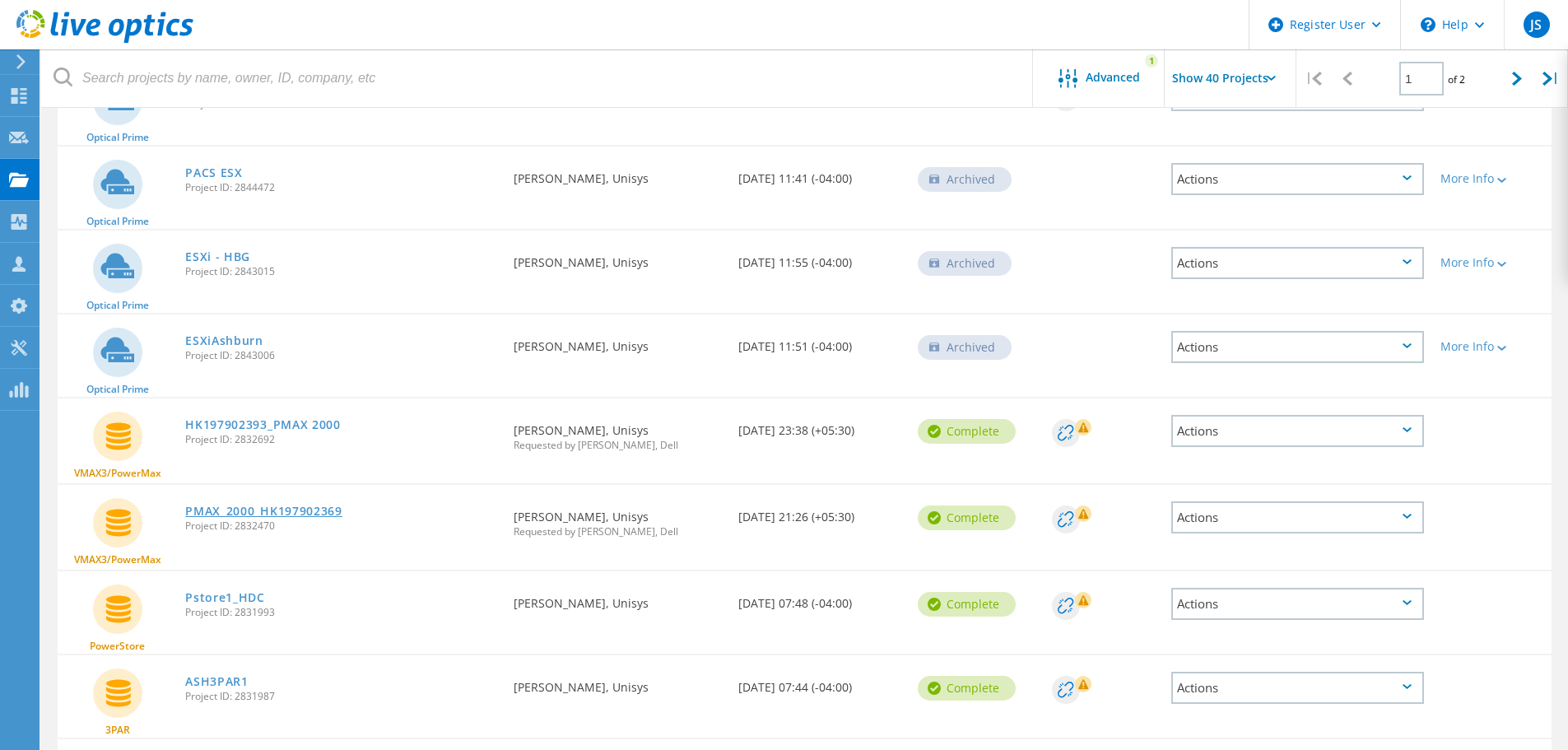
click at [286, 510] on link "PMAX_2000_HK197902369" at bounding box center [264, 511] width 158 height 12
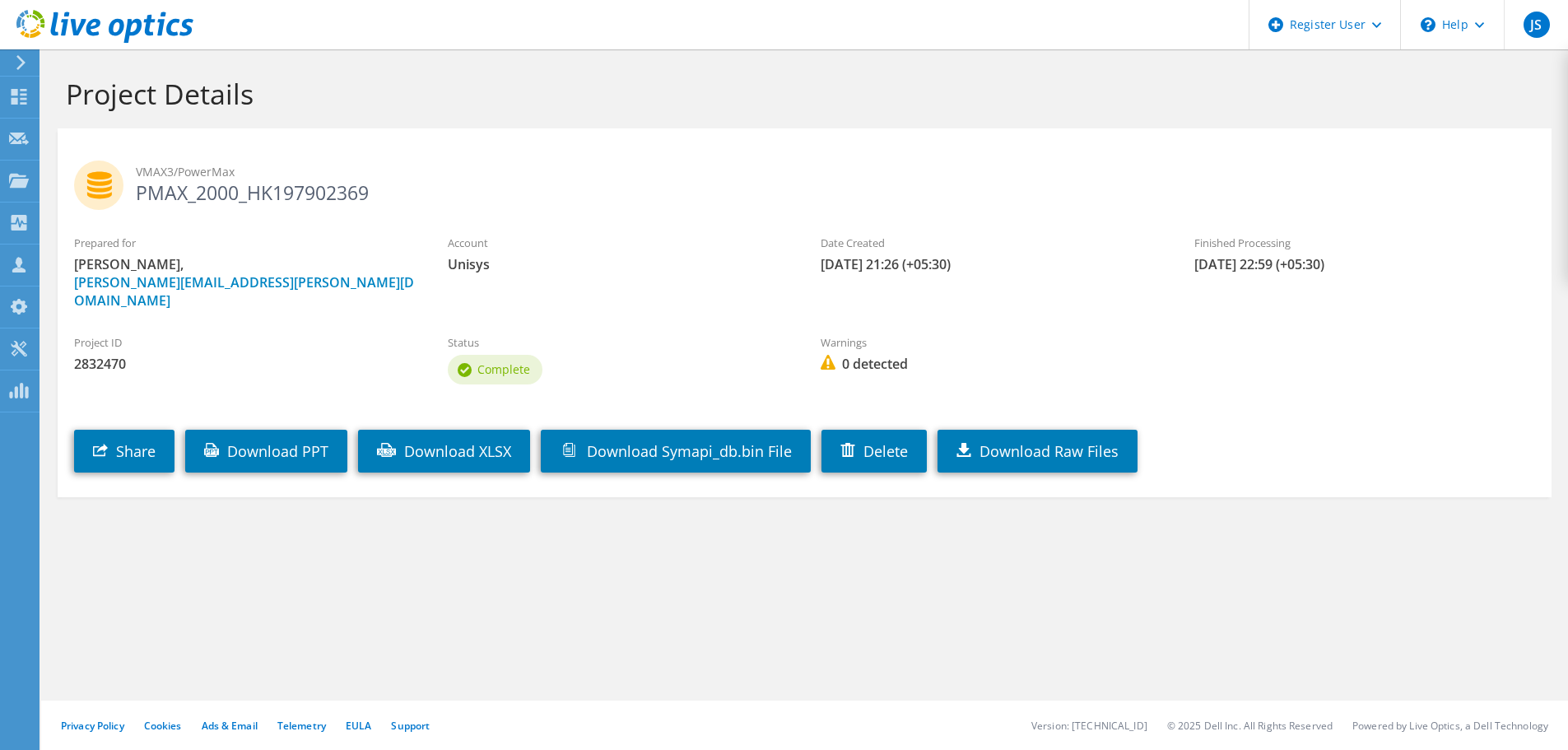
drag, startPoint x: 390, startPoint y: 190, endPoint x: 268, endPoint y: 194, distance: 122.1
click at [249, 199] on h2 "VMAX3/PowerMax PMAX_2000_HK197902369" at bounding box center [804, 181] width 1461 height 41
copy h2 "HK197902369"
click at [269, 438] on link "Download PPT" at bounding box center [266, 451] width 162 height 43
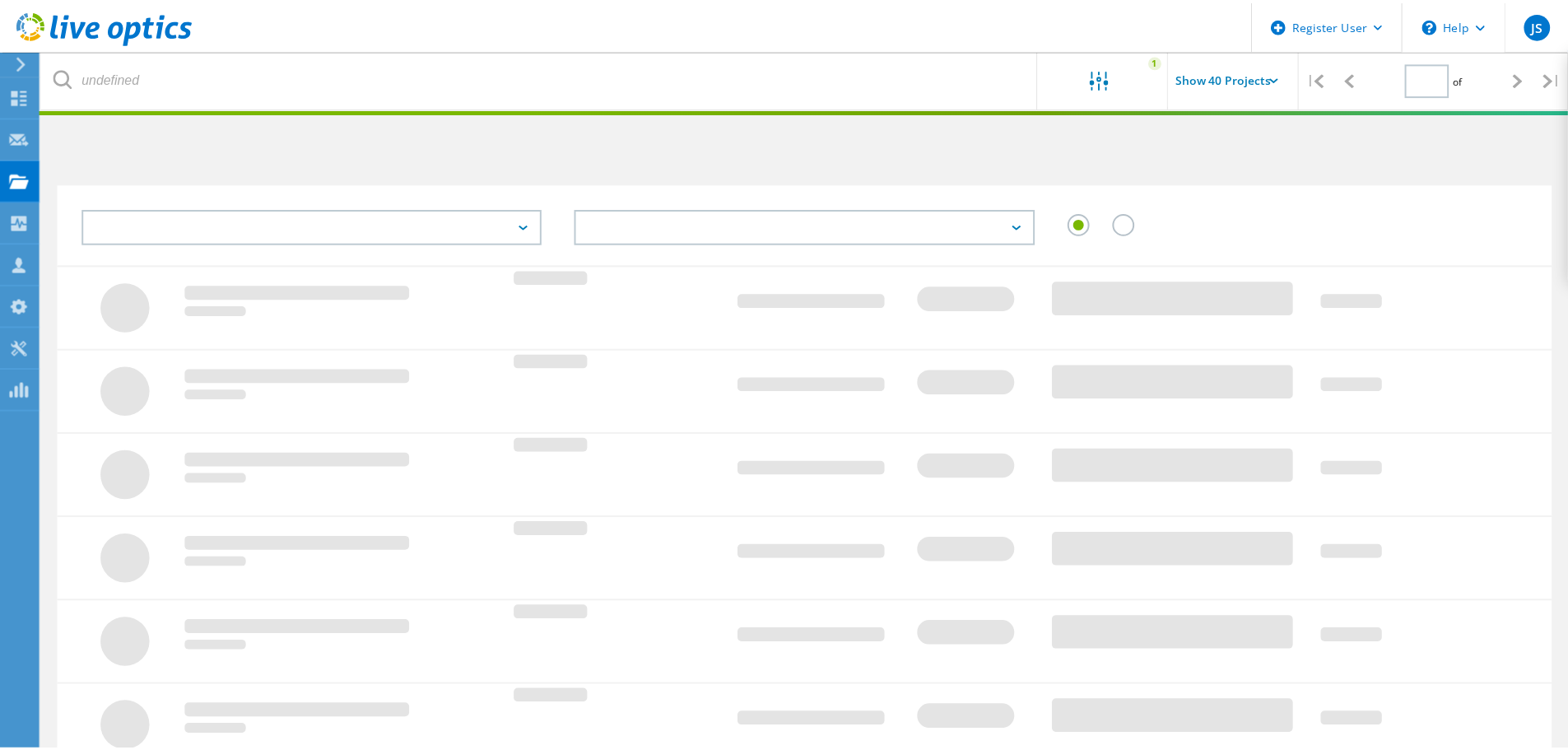
scroll to position [45, 0]
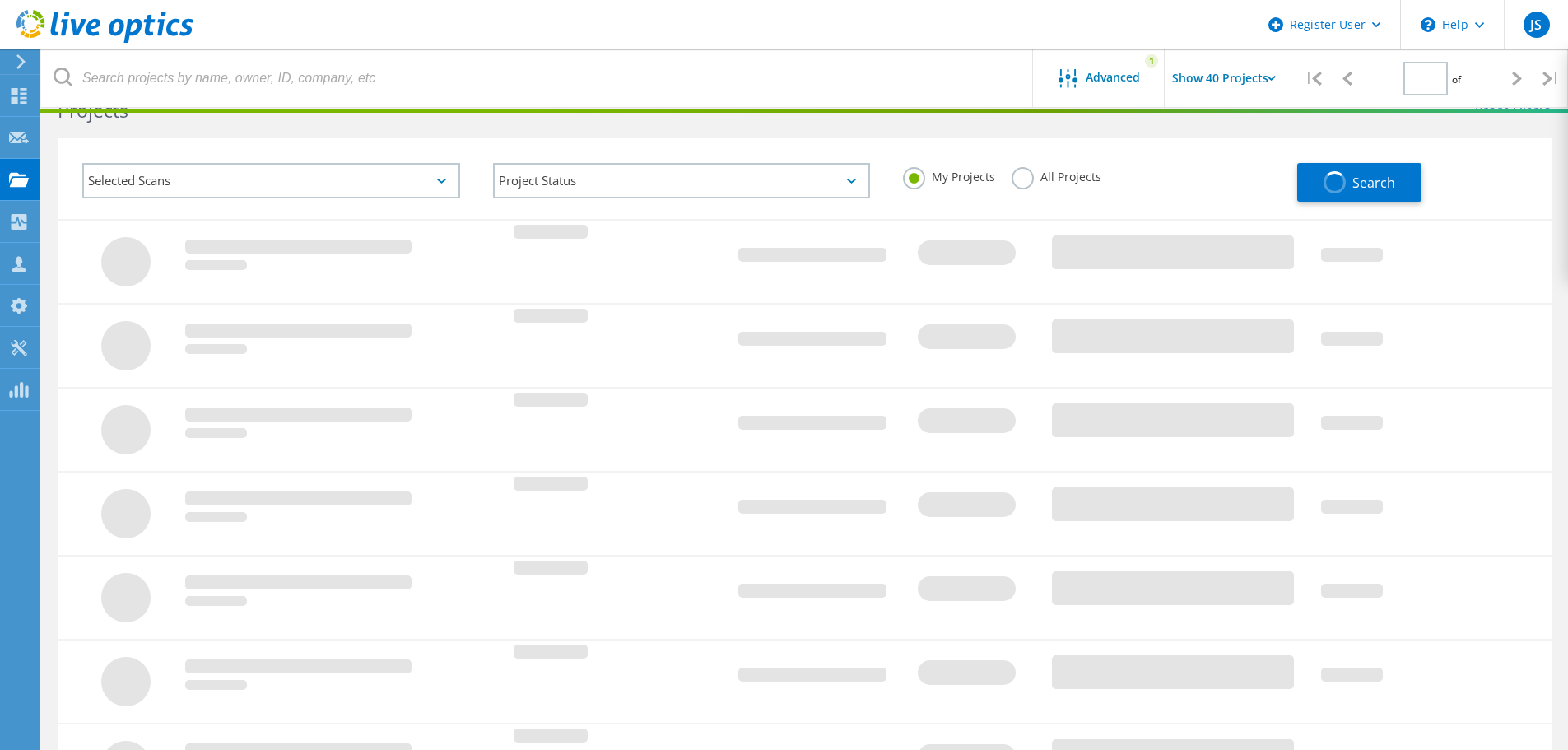
type input "1"
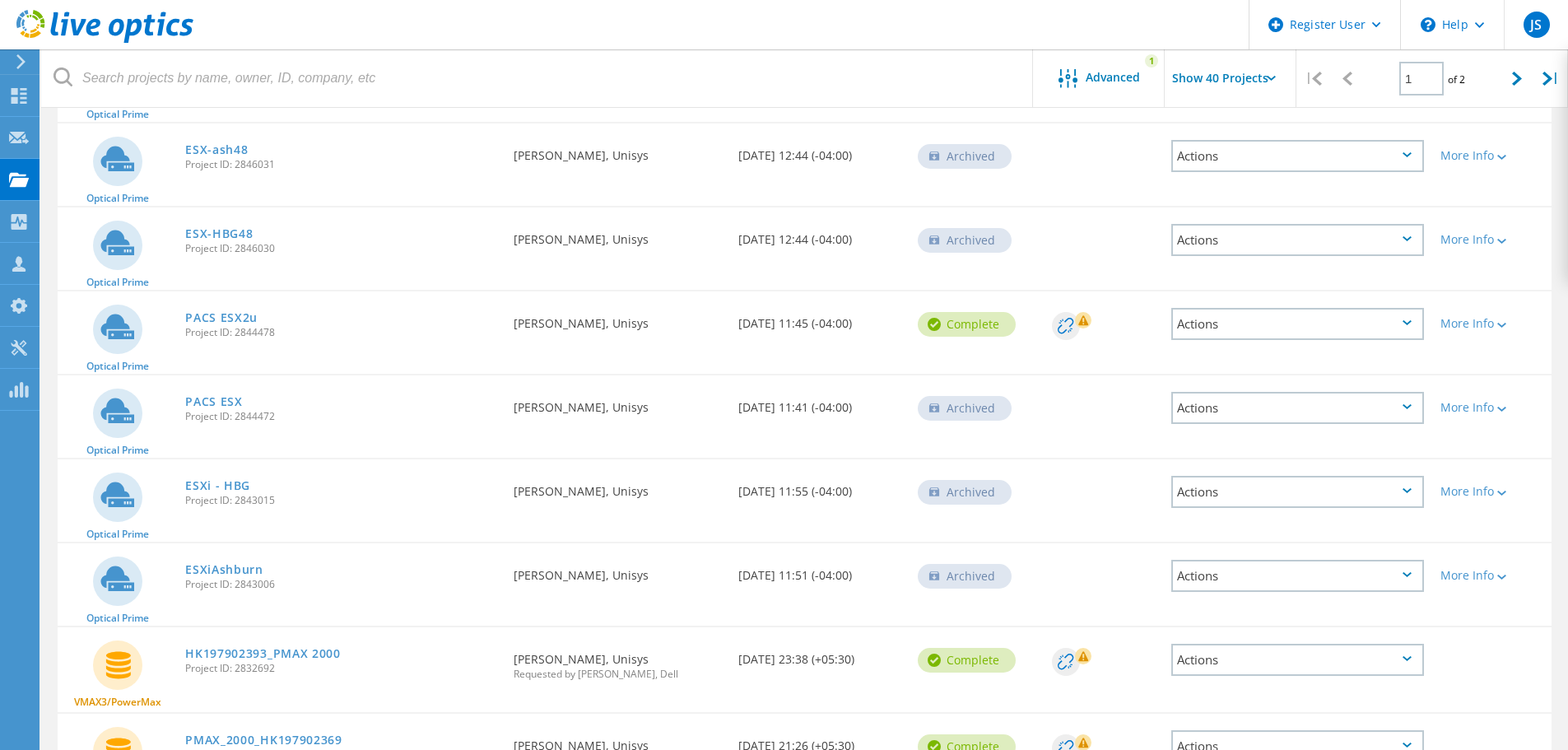
scroll to position [1966, 0]
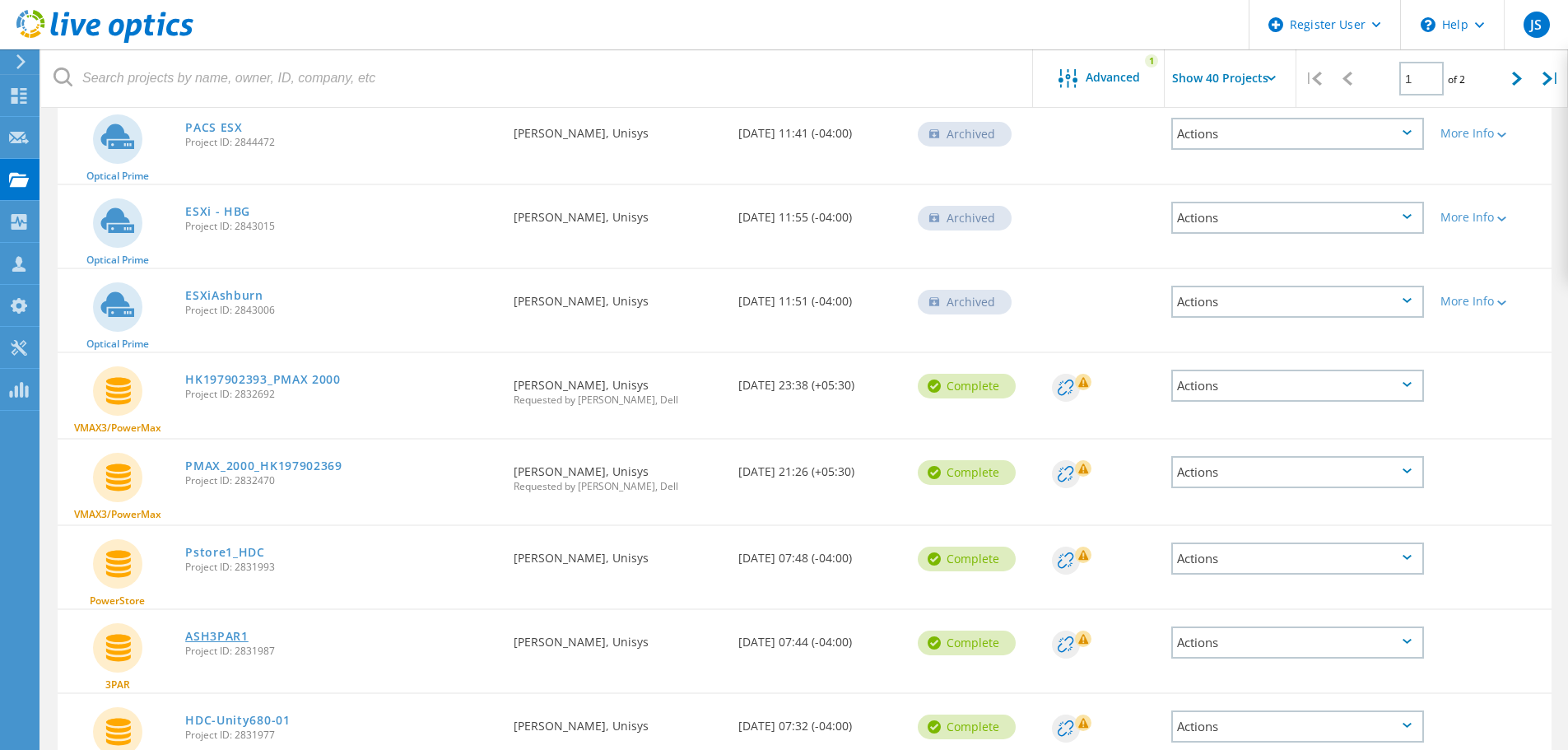
click at [209, 634] on link "ASH3PAR1" at bounding box center [216, 636] width 63 height 12
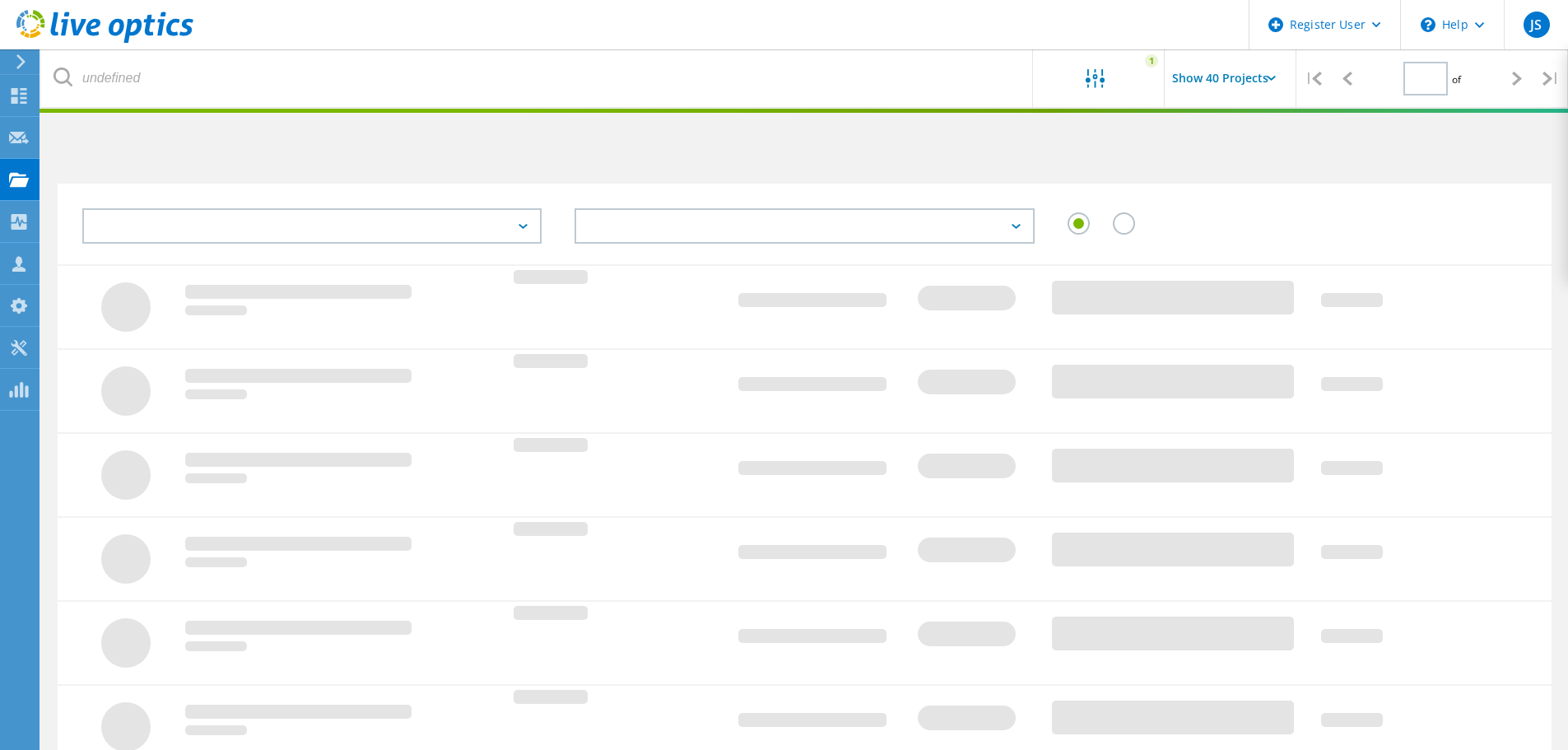
type input "1"
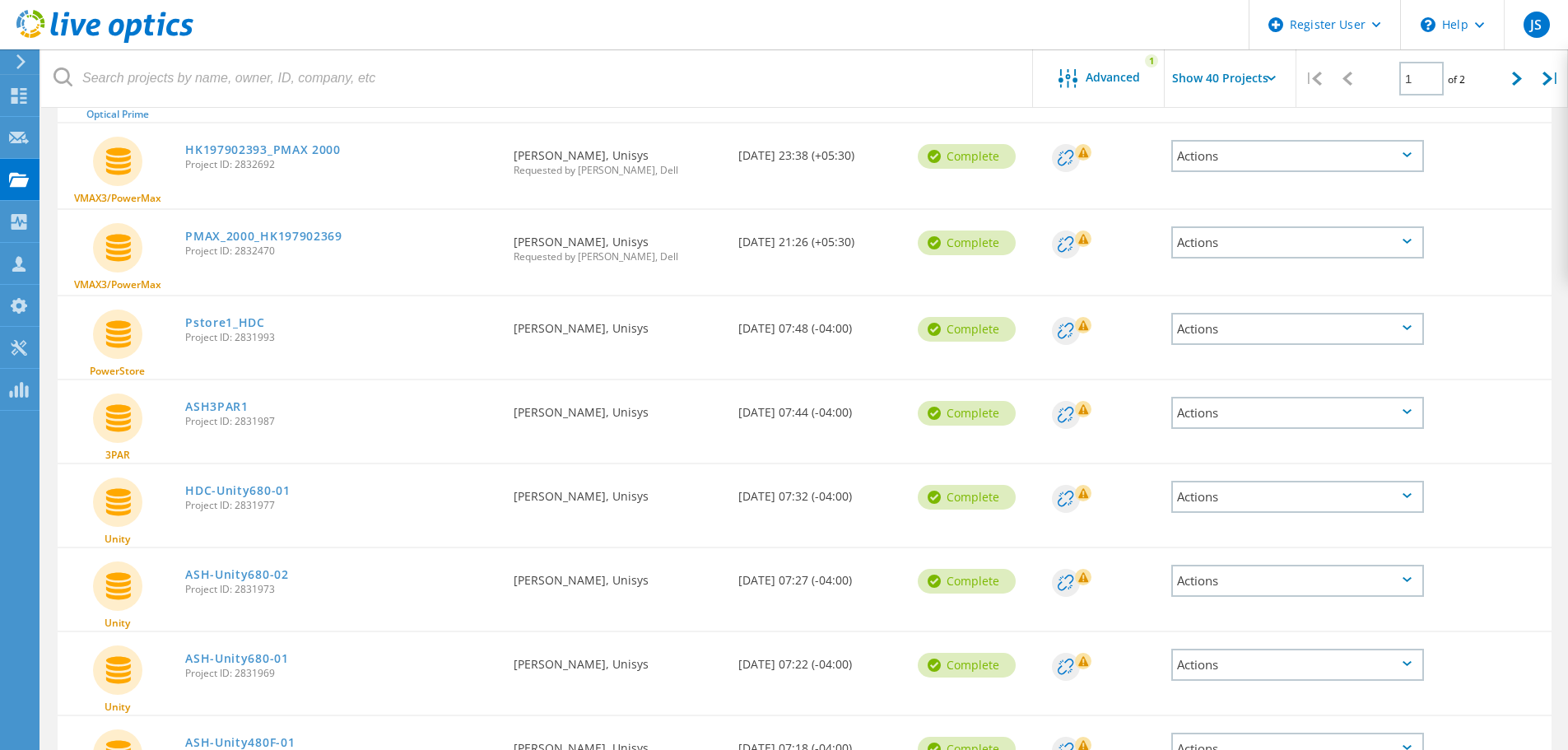
scroll to position [2470, 0]
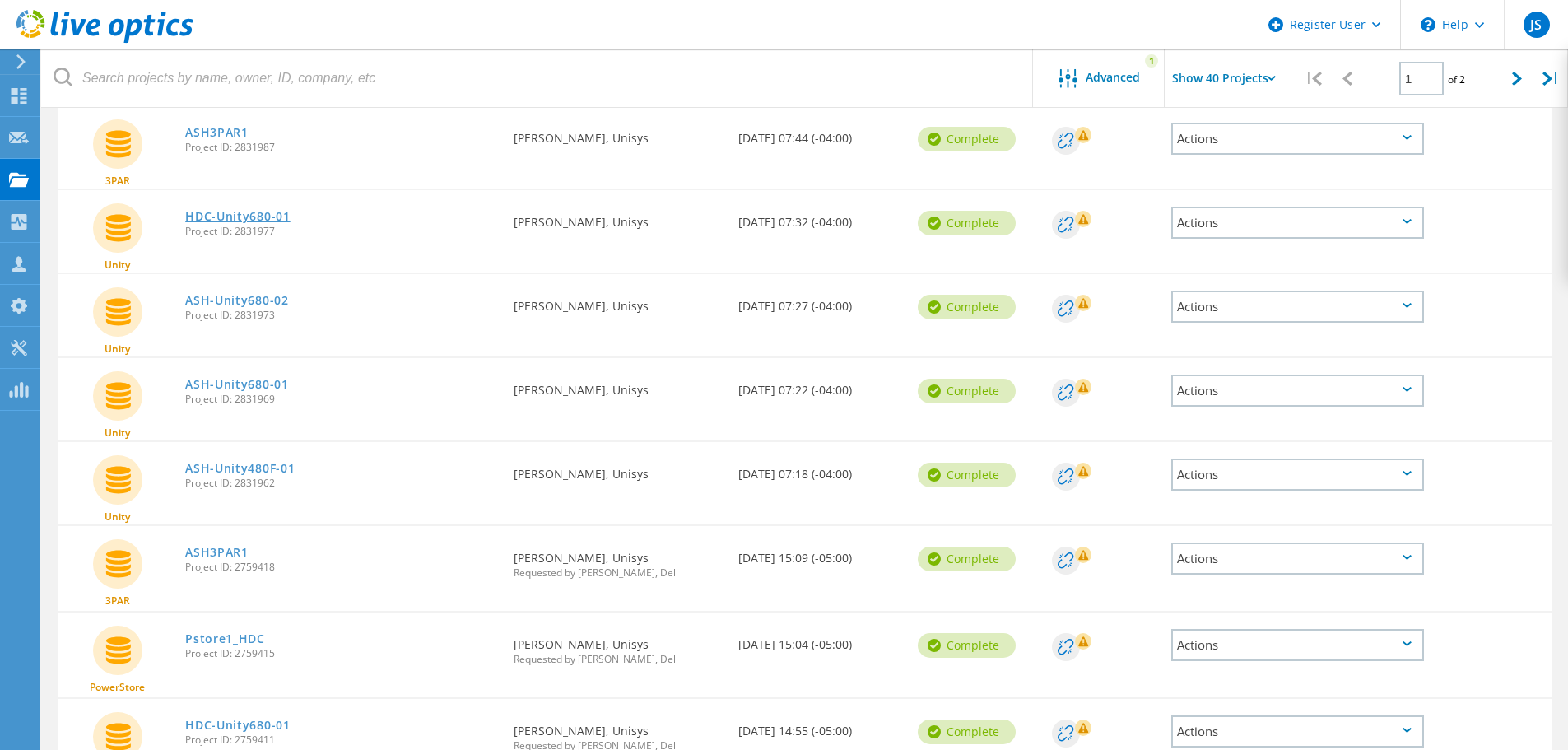
click at [256, 216] on link "HDC-Unity680-01" at bounding box center [238, 216] width 105 height 12
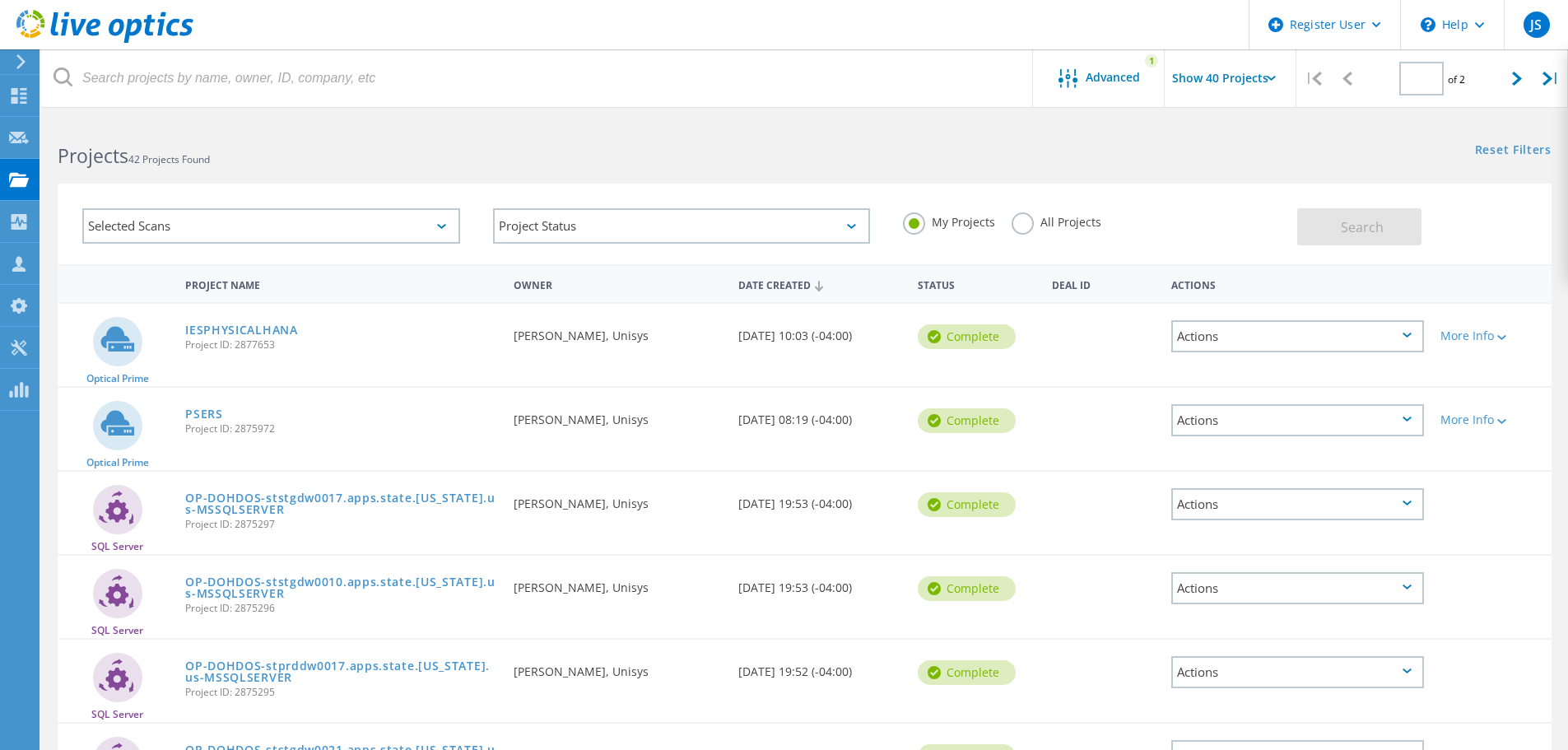
type input "1"
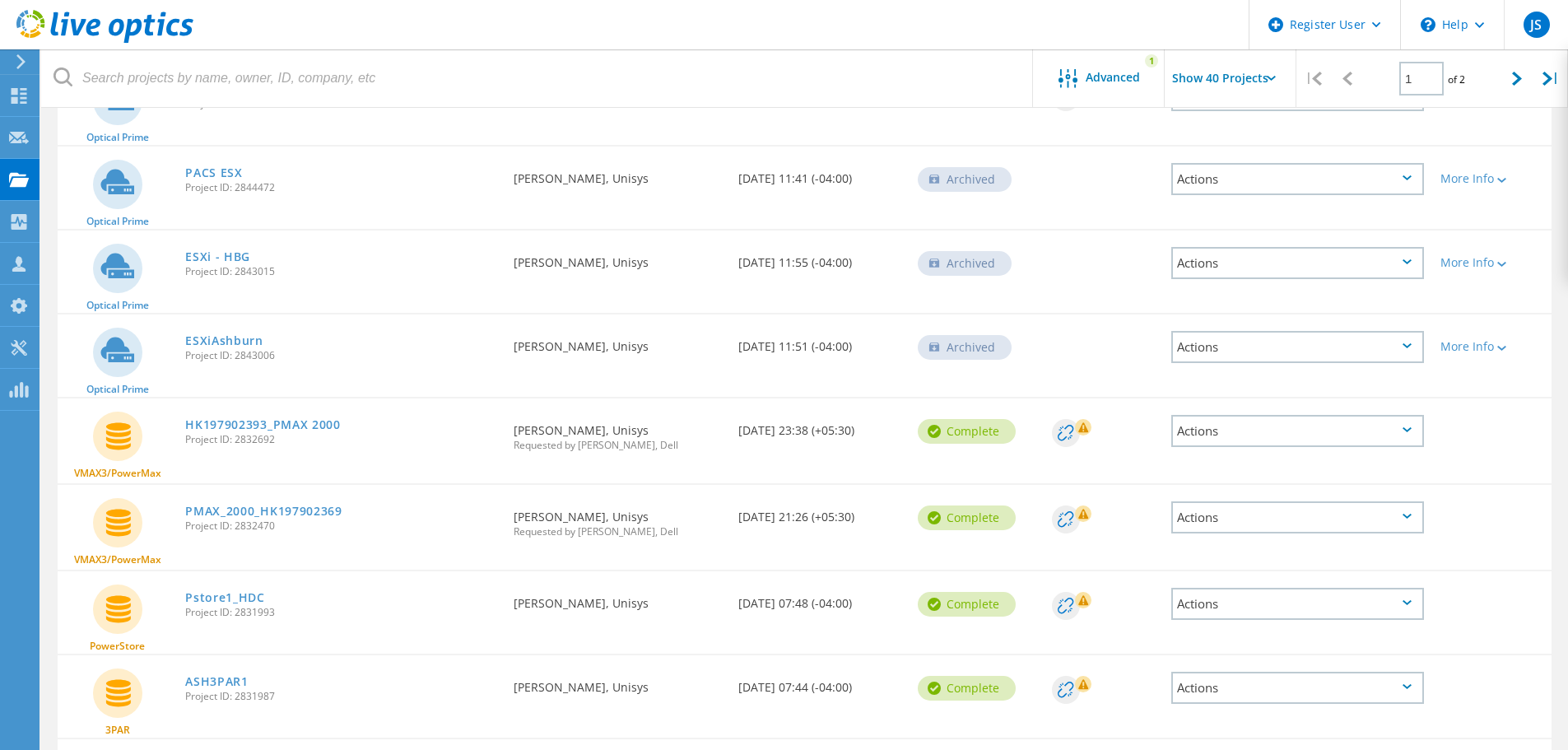
scroll to position [2196, 0]
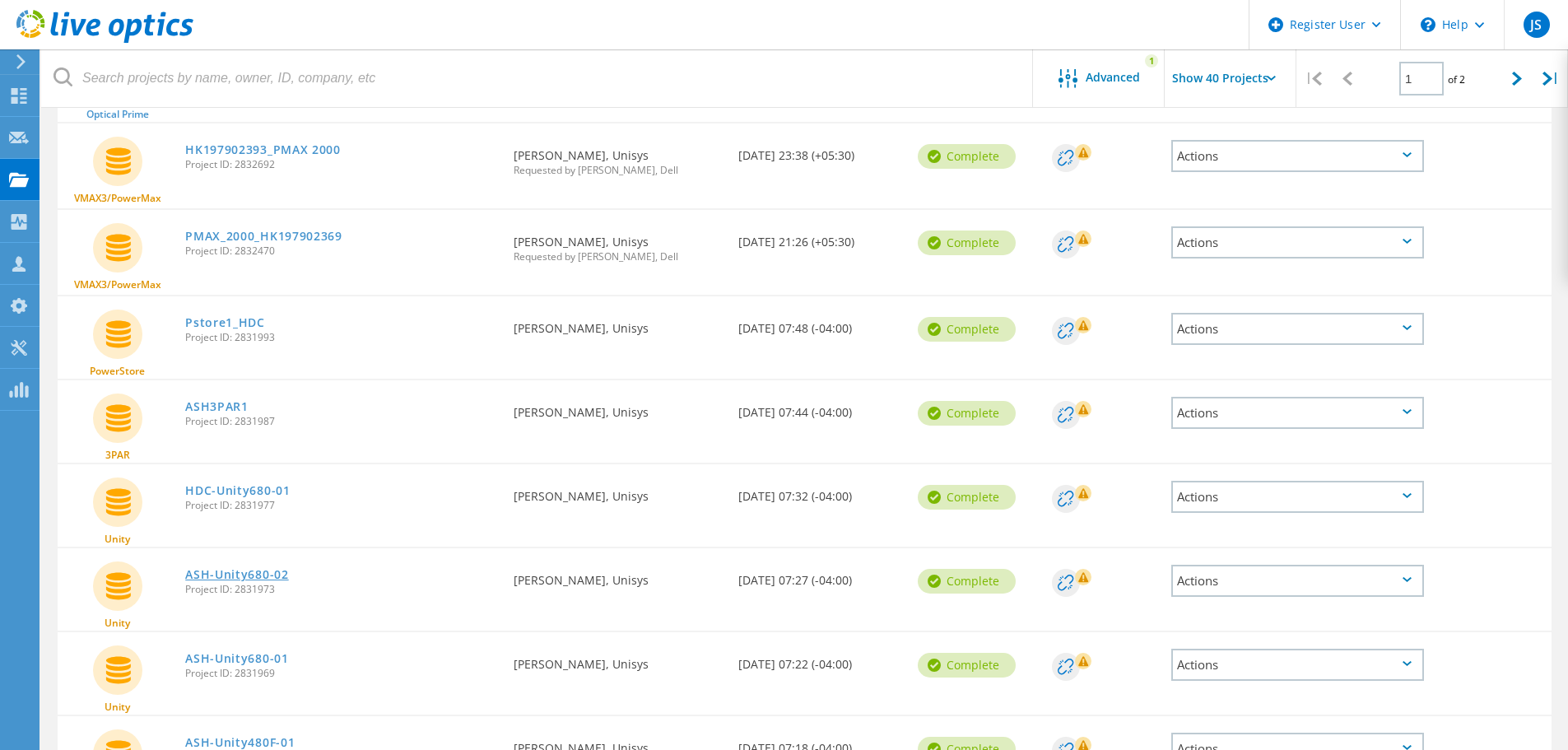
click at [235, 573] on link "ASH-Unity680-02" at bounding box center [237, 575] width 103 height 12
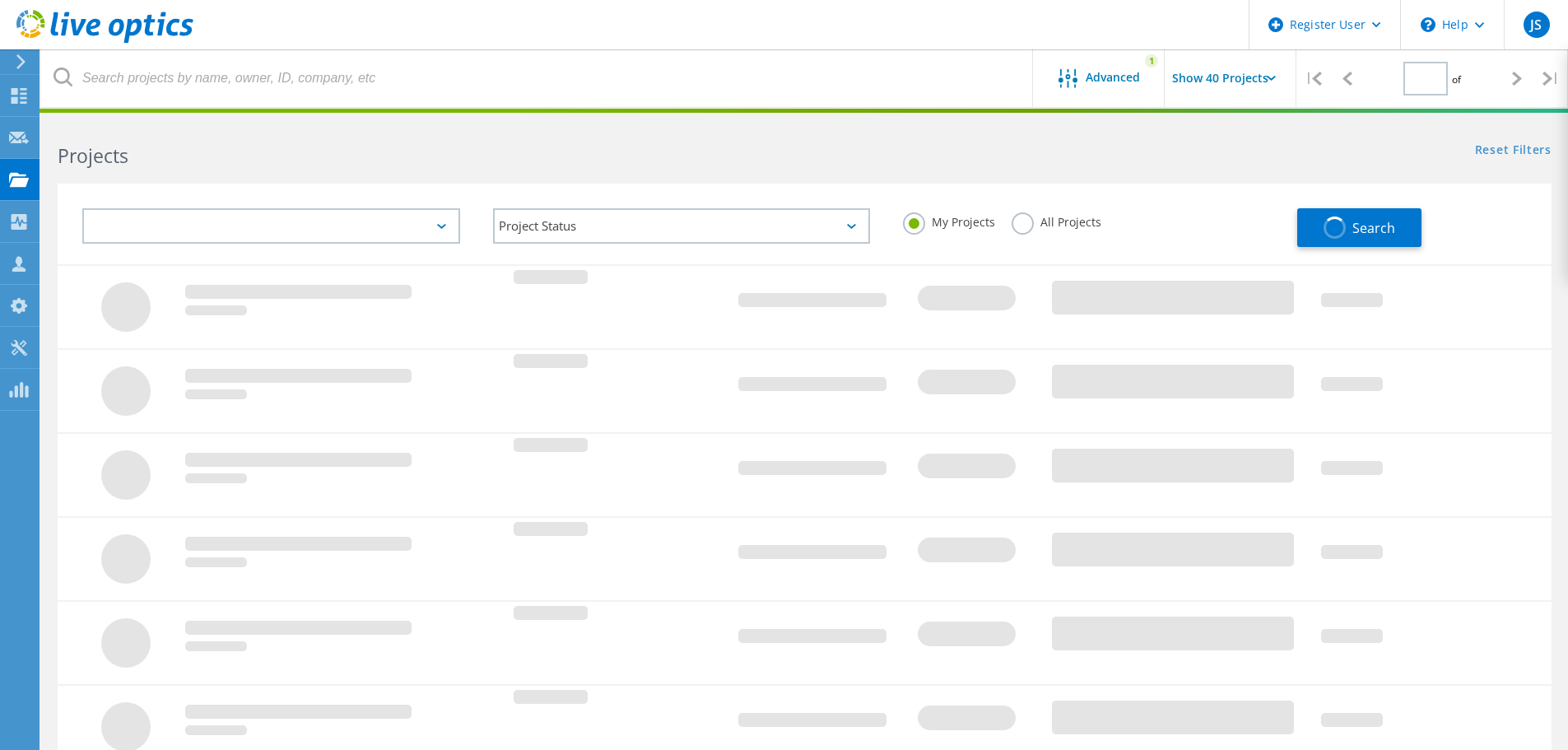
type input "1"
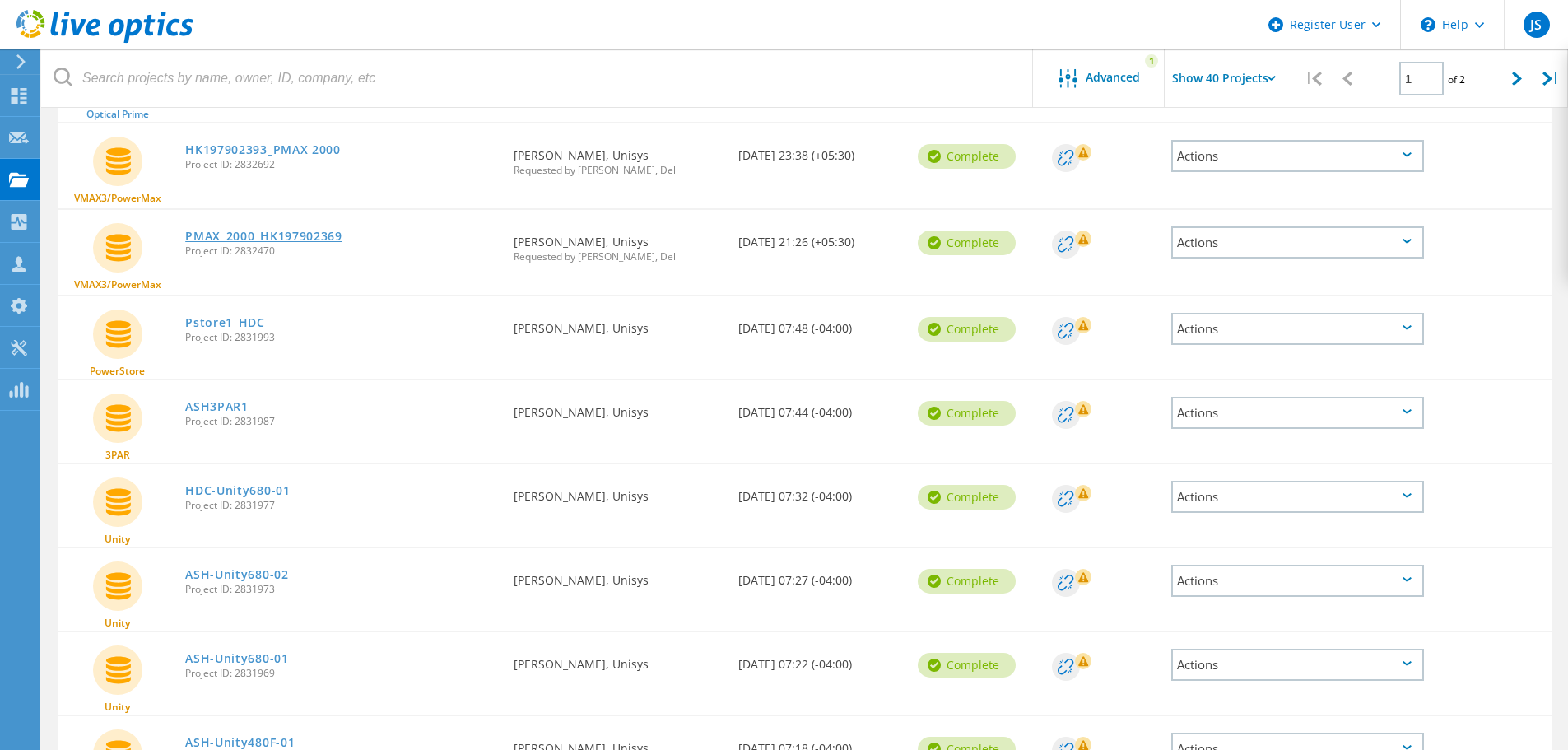
scroll to position [2470, 0]
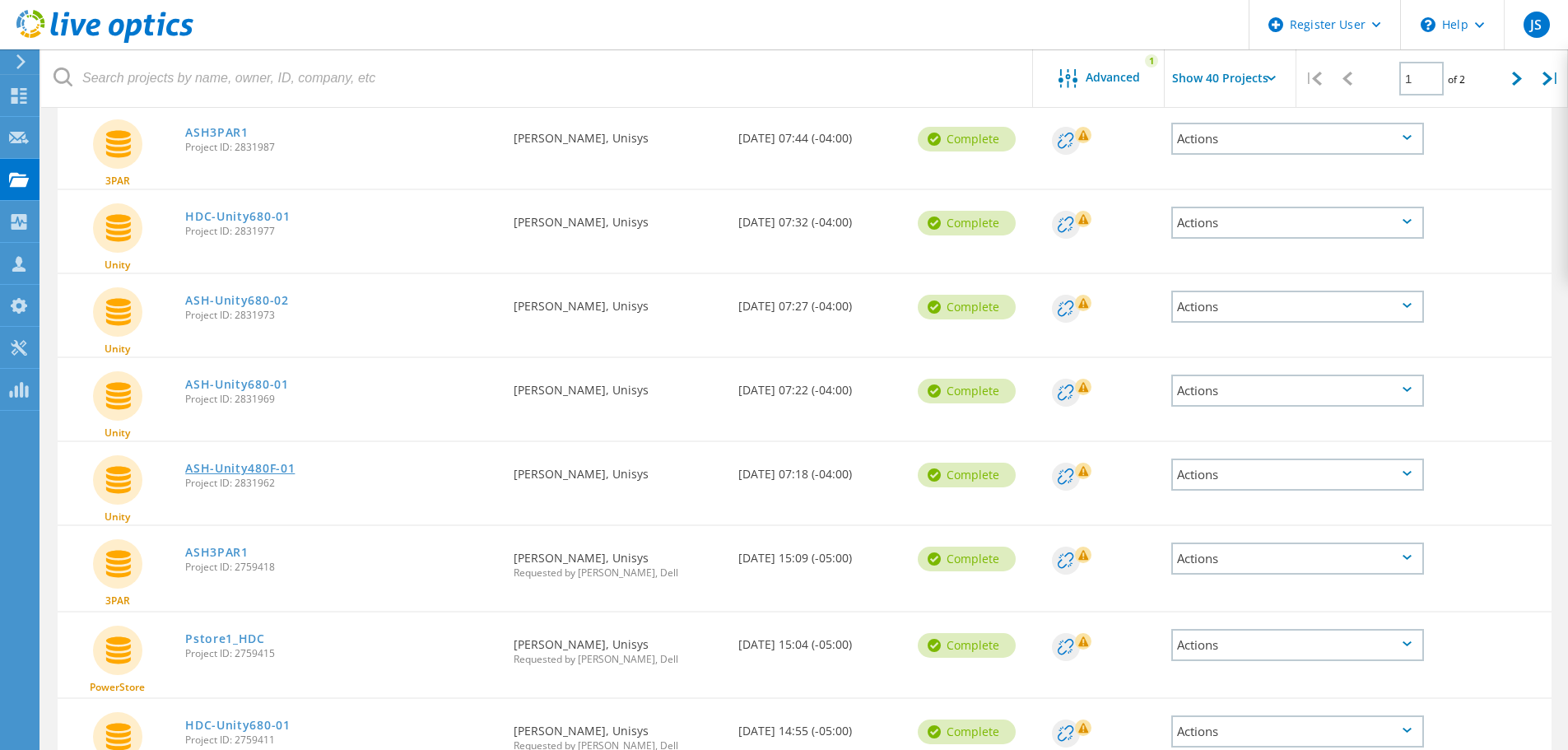
click at [261, 468] on link "ASH-Unity480F-01" at bounding box center [240, 468] width 110 height 12
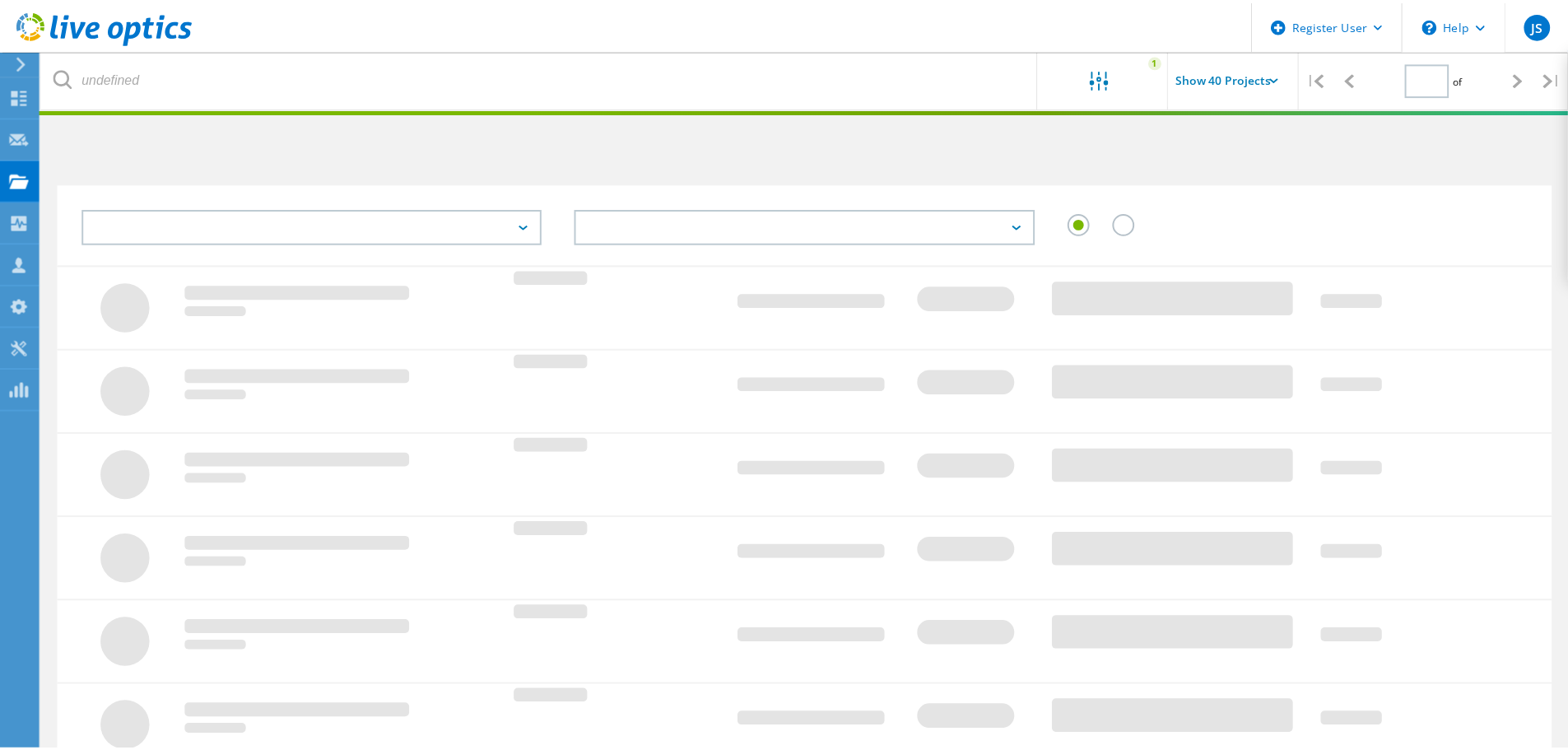
scroll to position [420, 0]
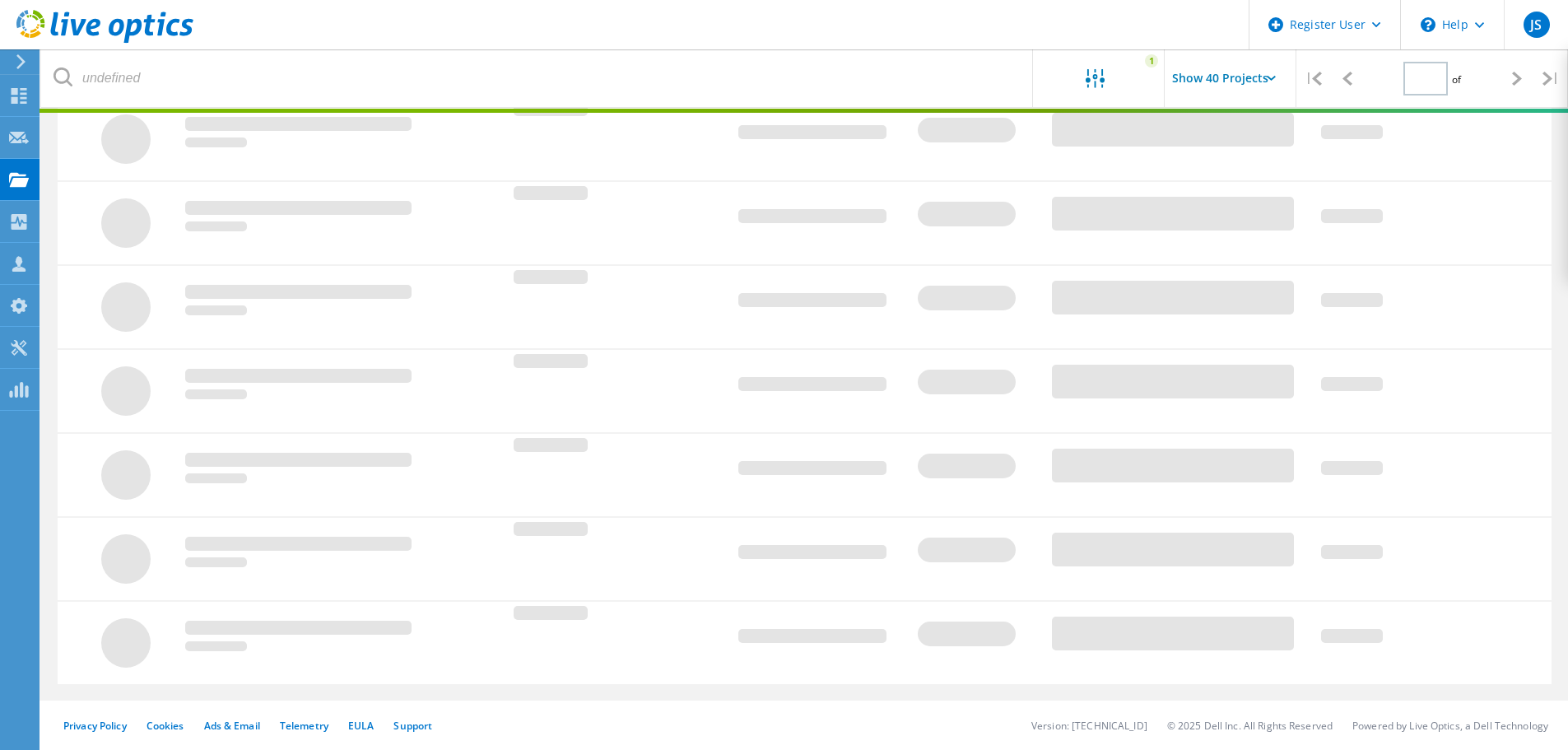
type input "1"
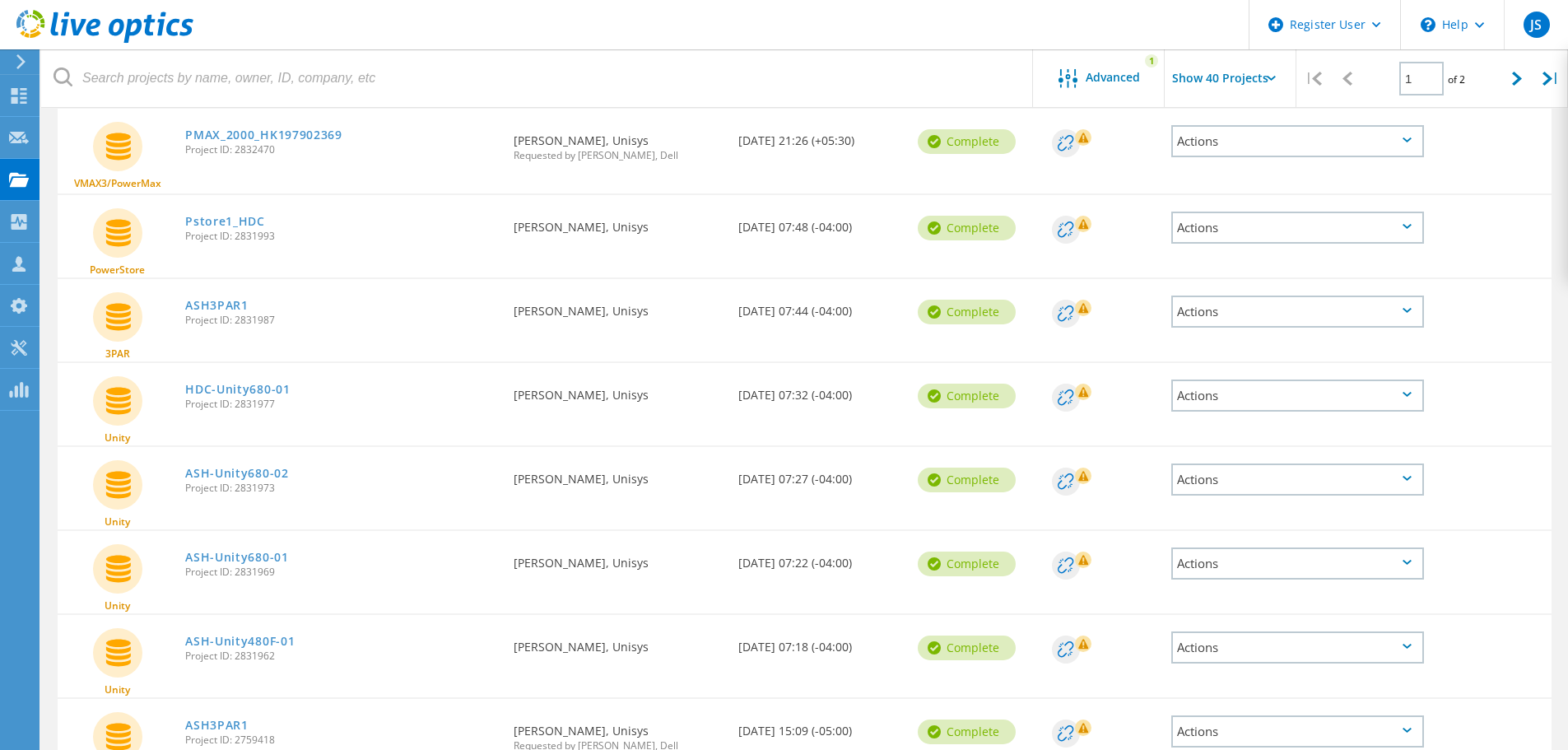
scroll to position [2067, 0]
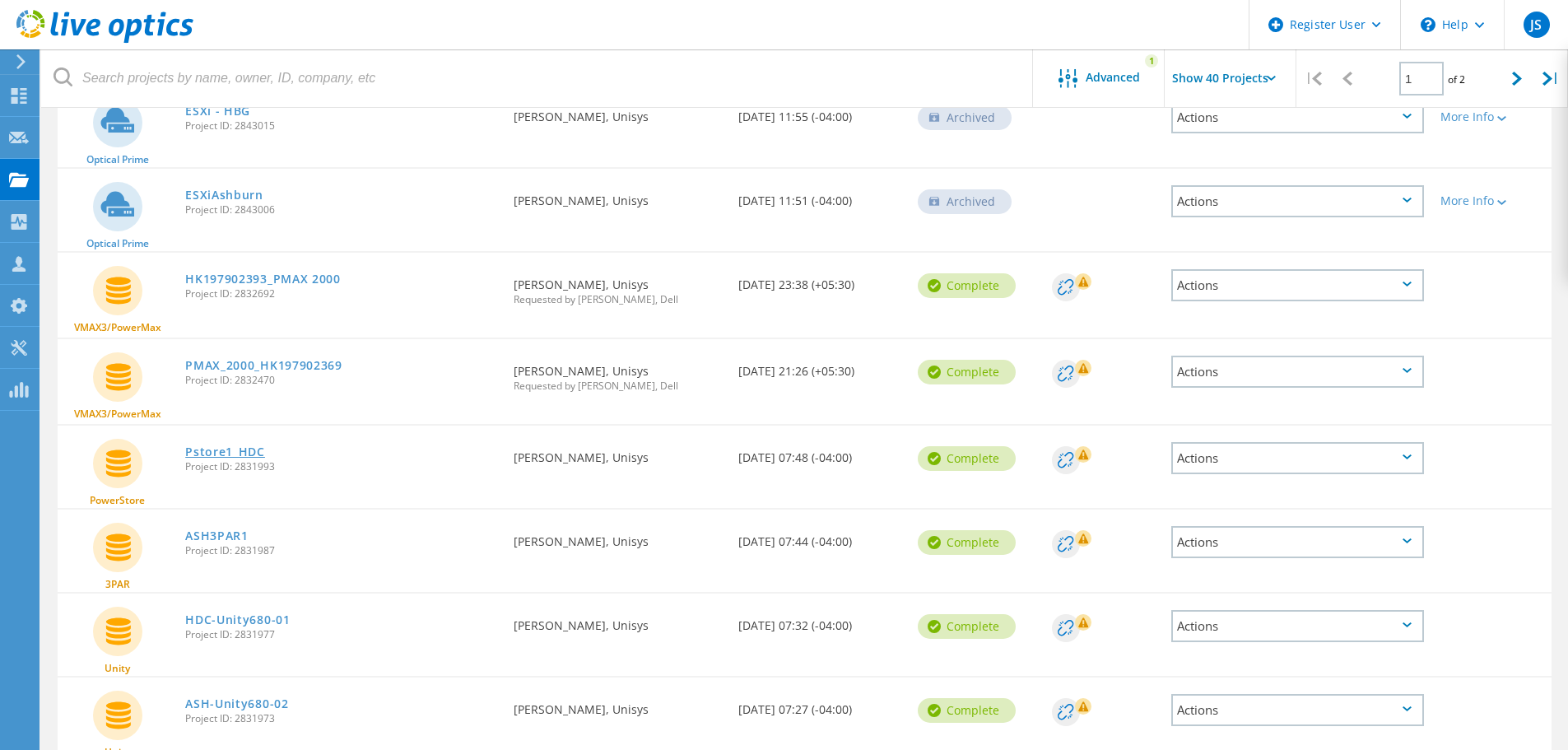
click at [218, 447] on link "Pstore1_HDC" at bounding box center [225, 452] width 80 height 12
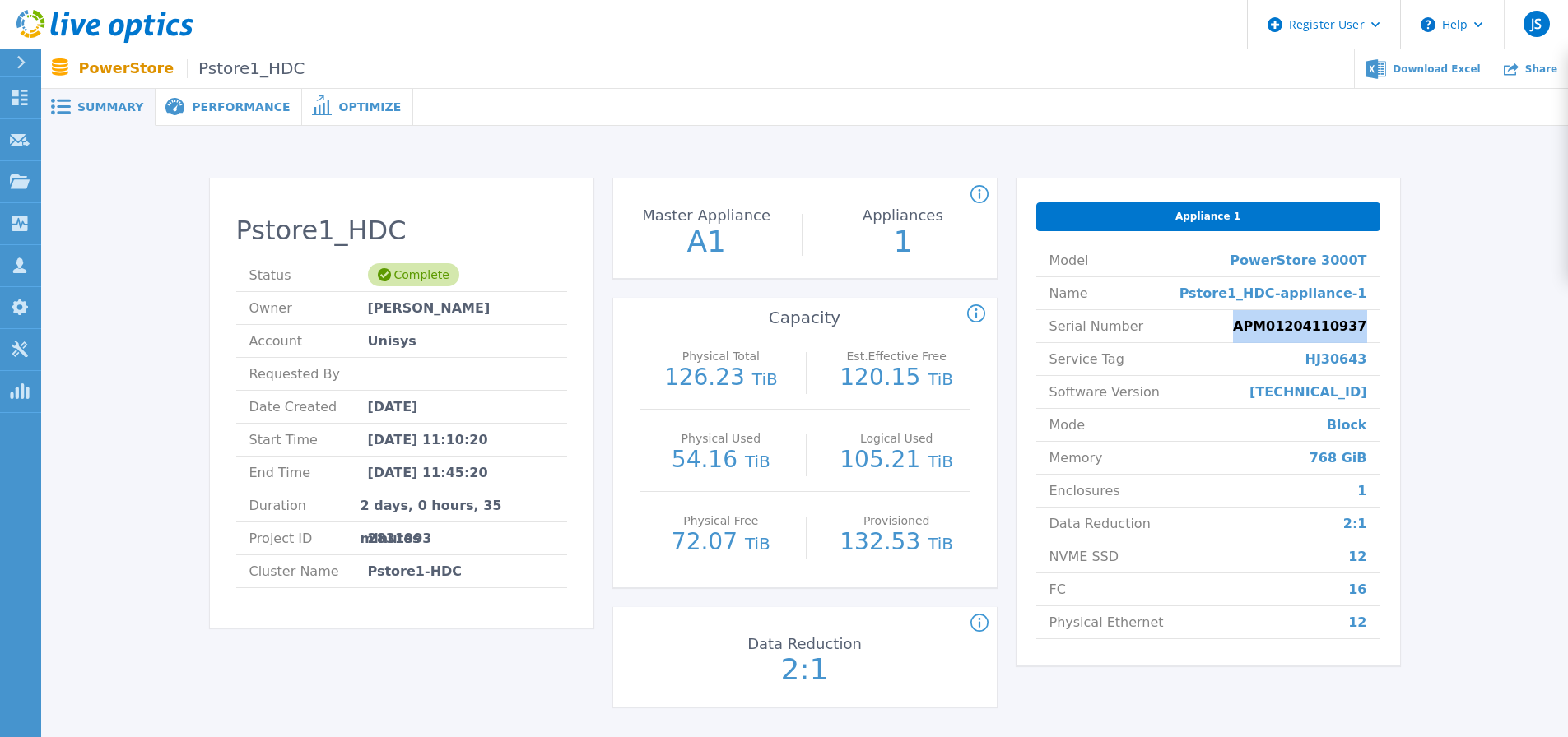
drag, startPoint x: 1369, startPoint y: 323, endPoint x: 1261, endPoint y: 325, distance: 108.0
click at [1261, 325] on li "Serial Number APM01204110937" at bounding box center [1208, 326] width 344 height 33
copy span "APM01204110937"
